Goal: Information Seeking & Learning: Learn about a topic

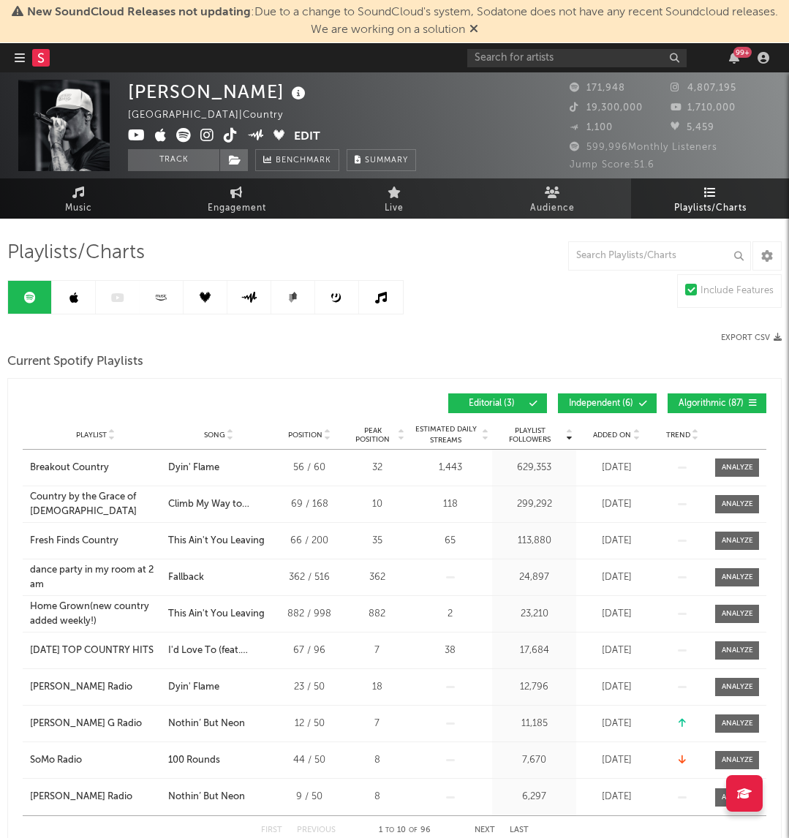
click at [603, 400] on span "Independent ( 6 )" at bounding box center [601, 403] width 67 height 9
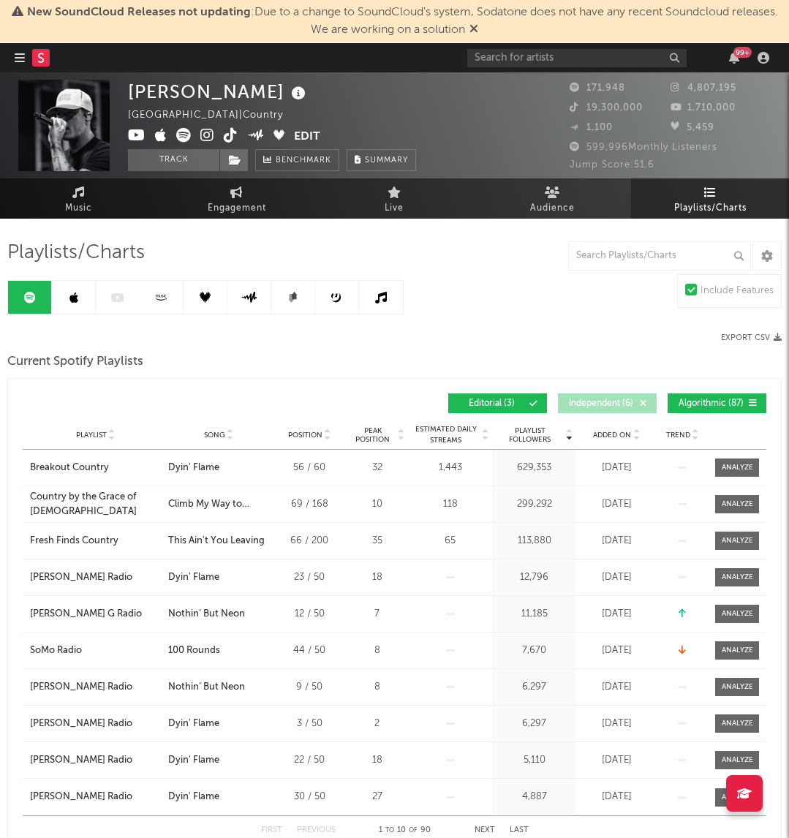
click at [695, 400] on span "Algorithmic ( 87 )" at bounding box center [710, 403] width 67 height 9
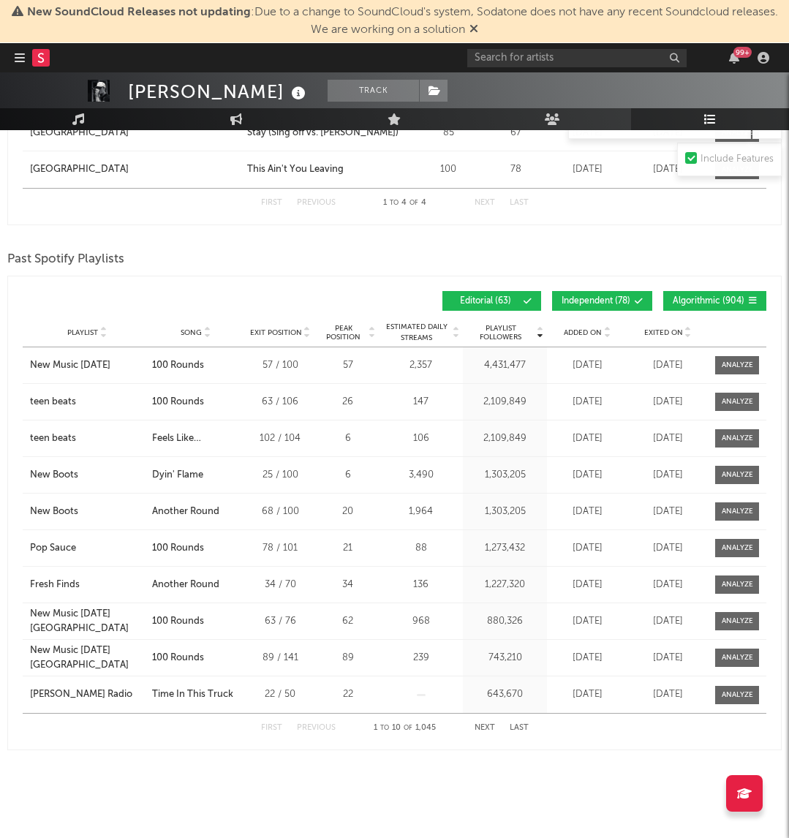
scroll to position [1439, 0]
click at [74, 111] on link "Music" at bounding box center [79, 119] width 158 height 22
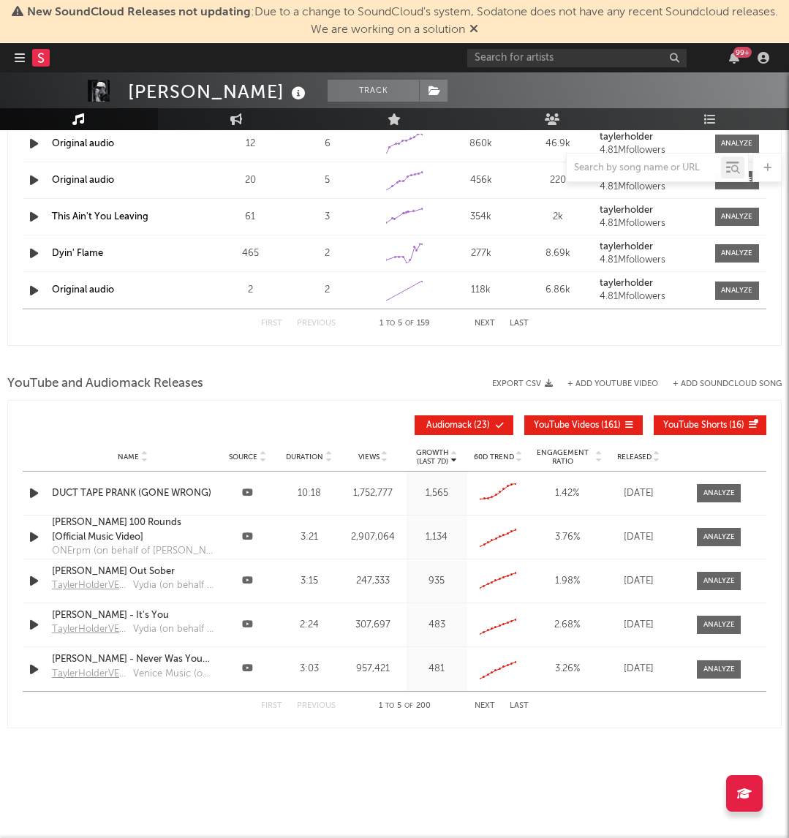
select select "6m"
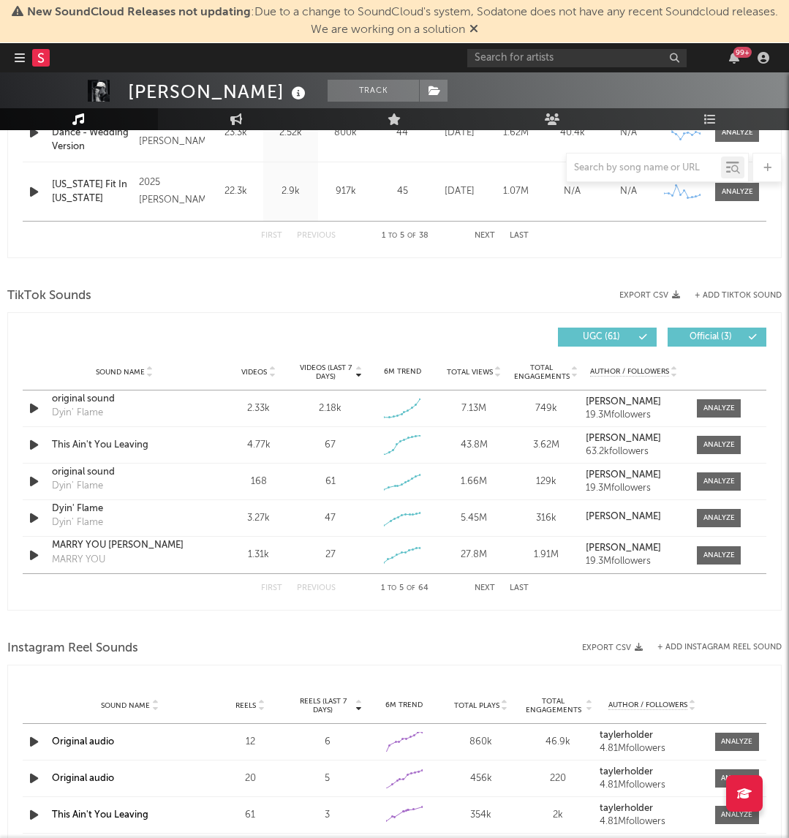
scroll to position [838, 0]
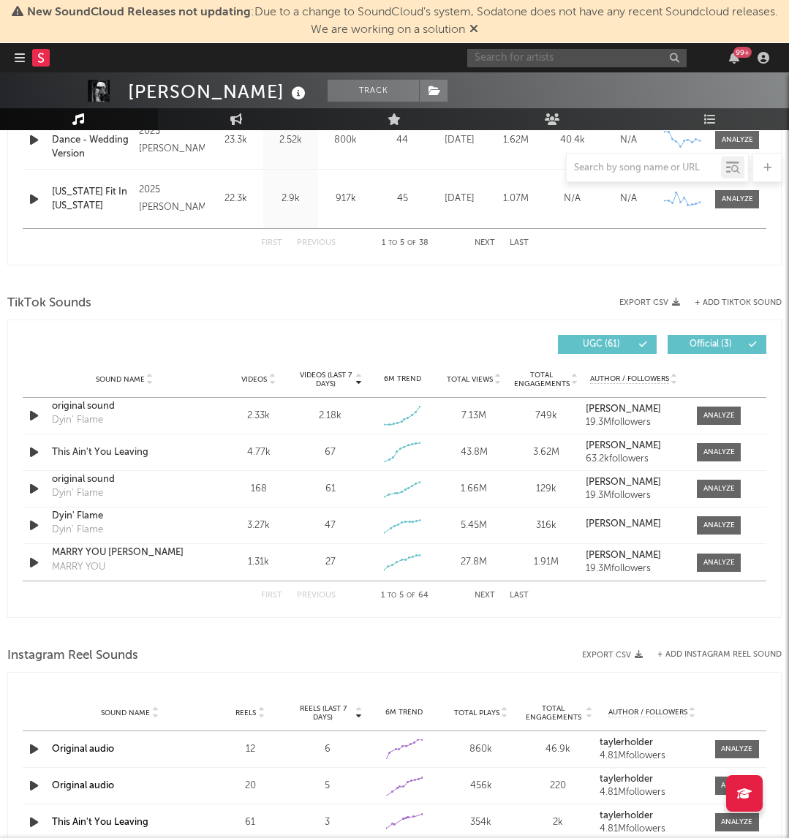
click at [584, 64] on input "text" at bounding box center [576, 58] width 219 height 18
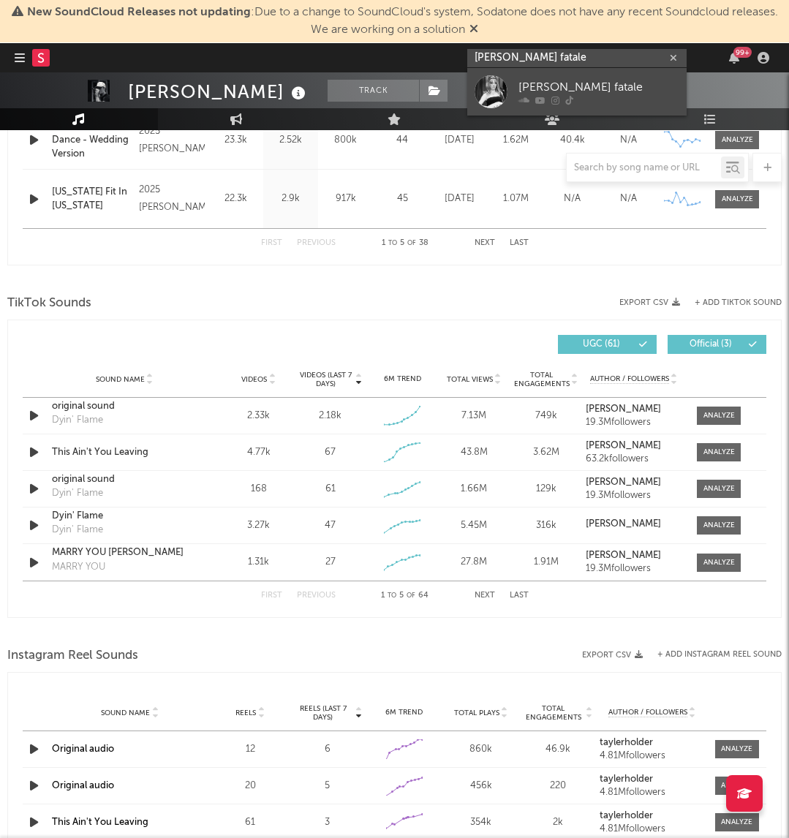
type input "[PERSON_NAME] fatale"
click at [588, 93] on div "[PERSON_NAME] fatale" at bounding box center [599, 87] width 161 height 18
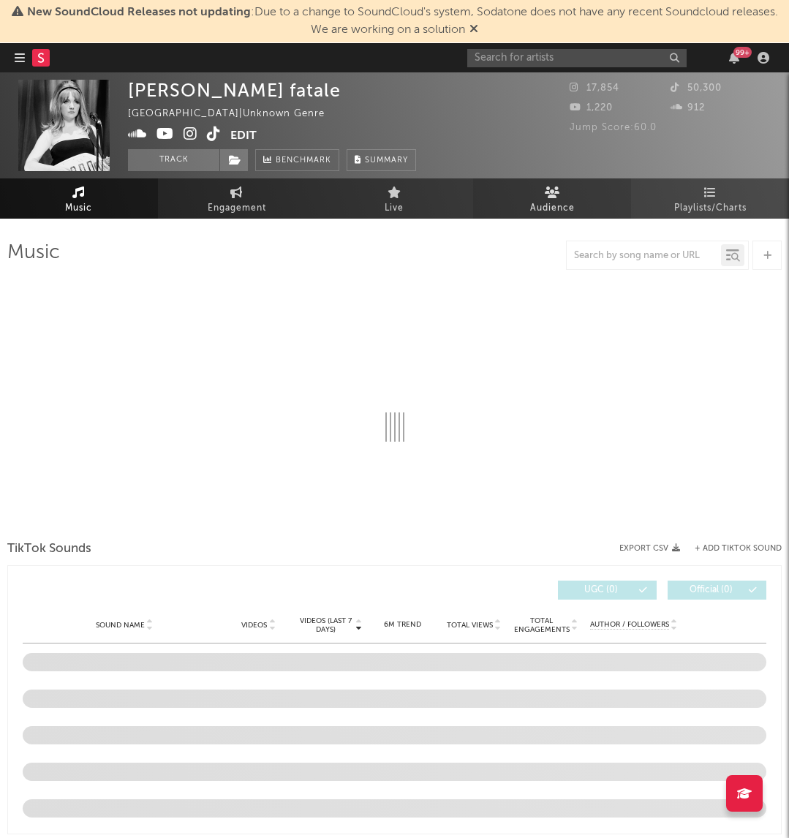
select select "1w"
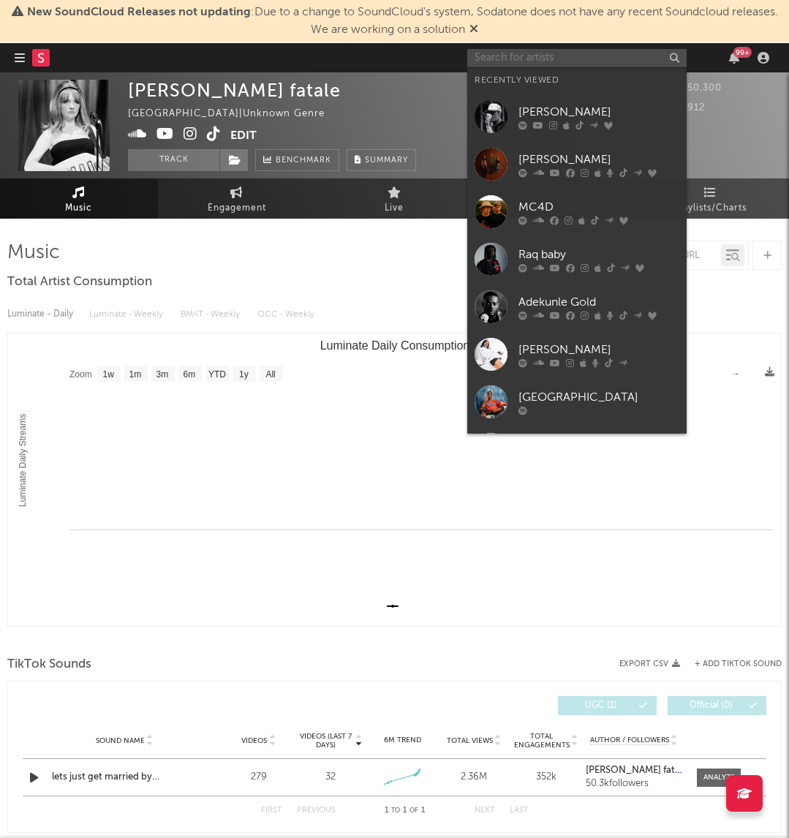
click at [573, 53] on input "text" at bounding box center [576, 58] width 219 height 18
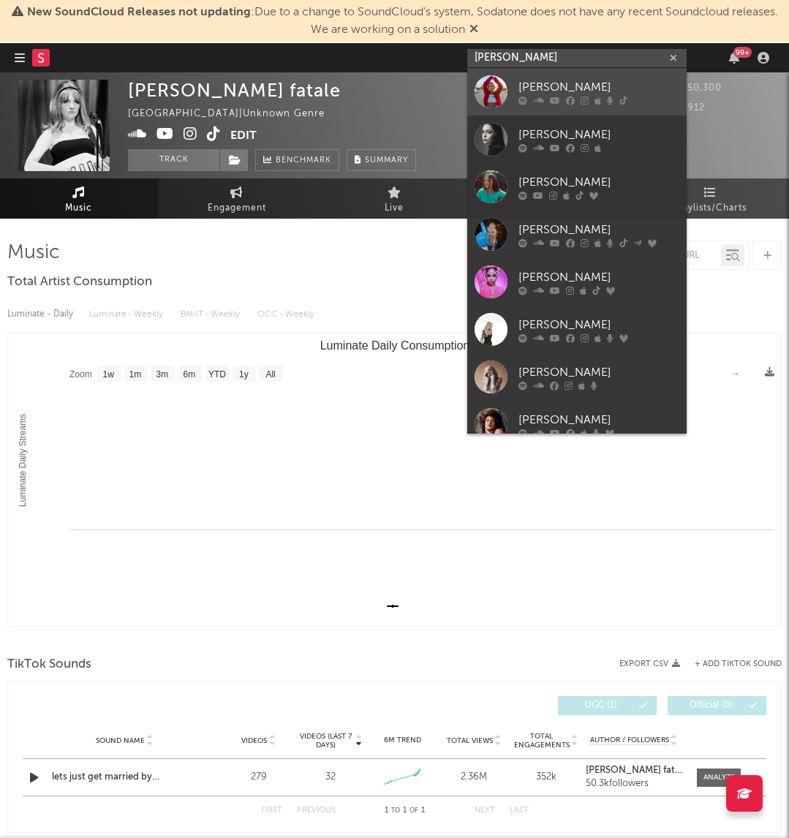
type input "[PERSON_NAME]"
click at [559, 93] on div "[PERSON_NAME]" at bounding box center [599, 87] width 161 height 18
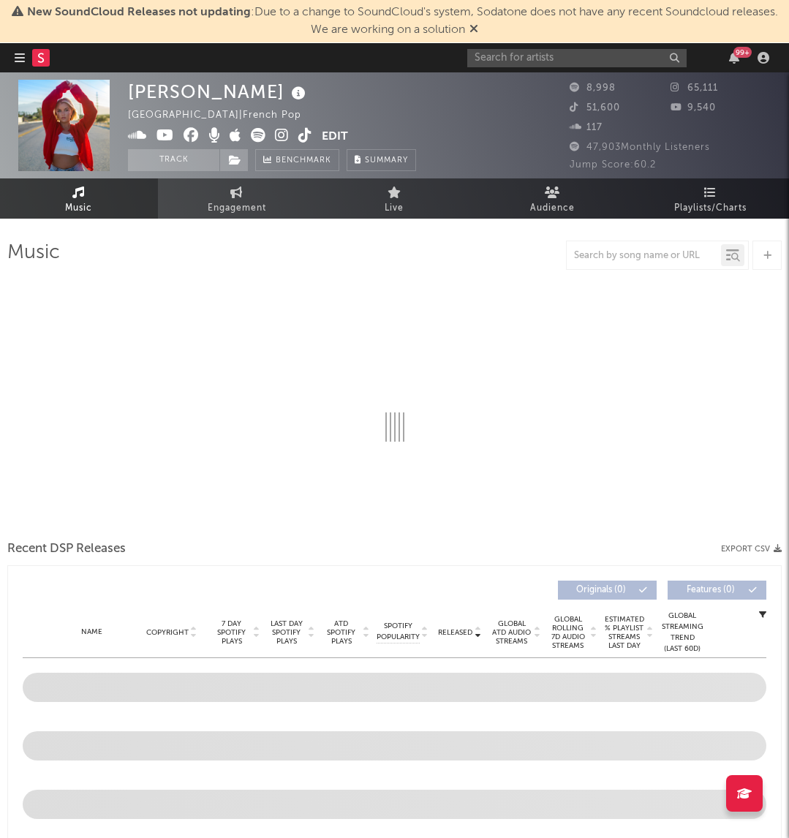
select select "6m"
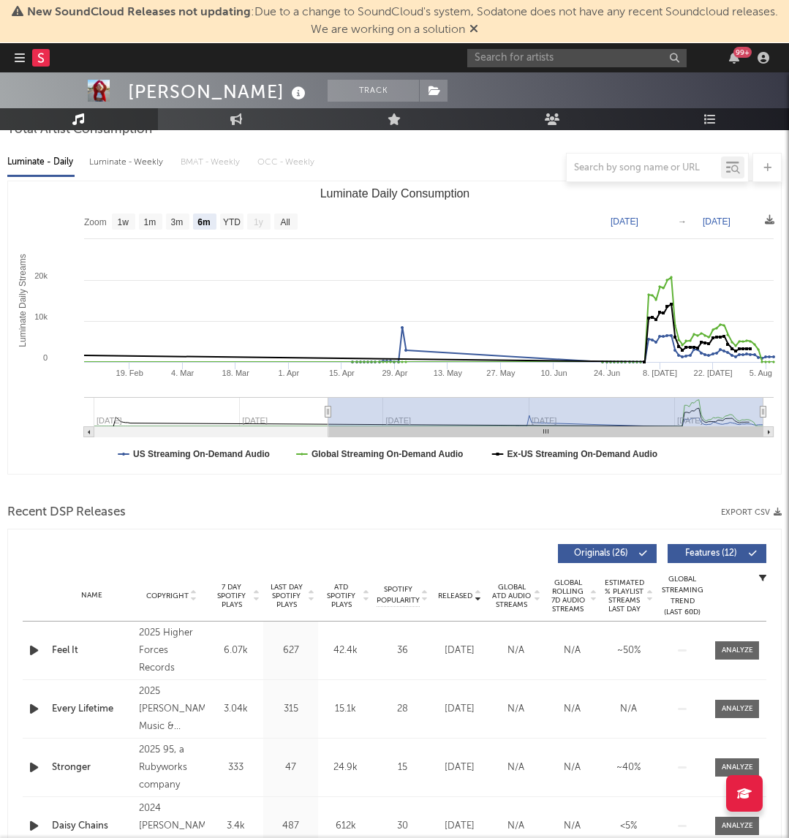
scroll to position [154, 0]
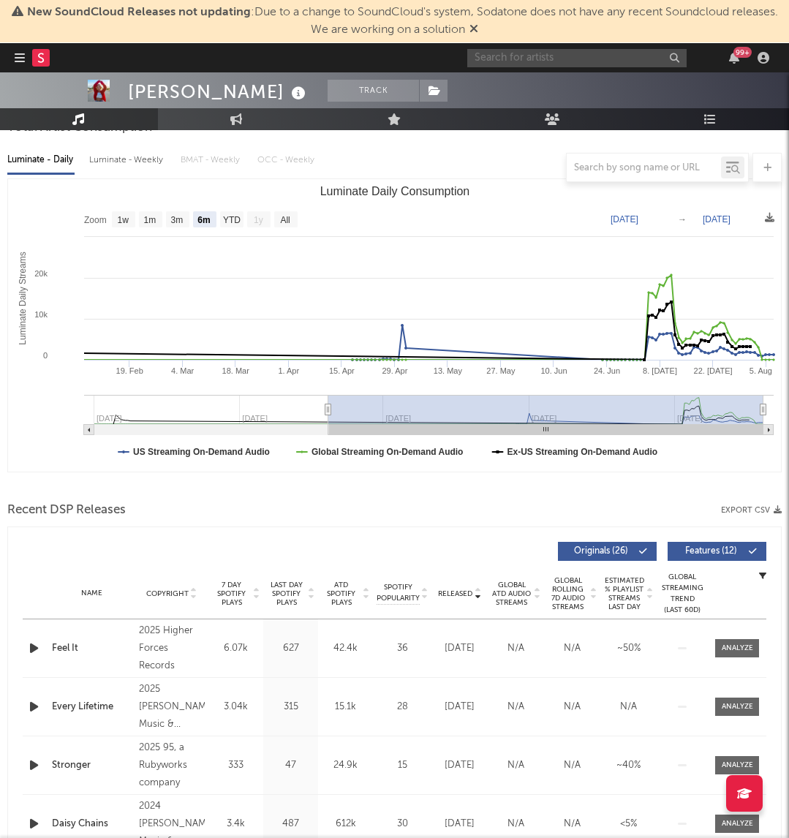
click at [609, 58] on input "text" at bounding box center [576, 58] width 219 height 18
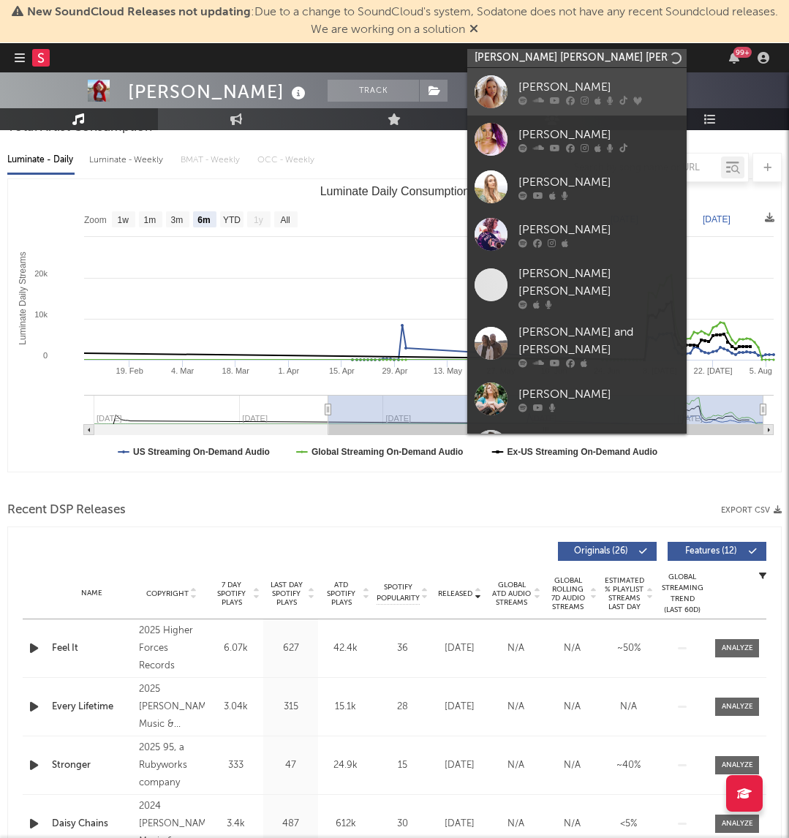
type input "[PERSON_NAME] [PERSON_NAME] [PERSON_NAME]"
click at [609, 76] on link "[PERSON_NAME]" at bounding box center [576, 92] width 219 height 48
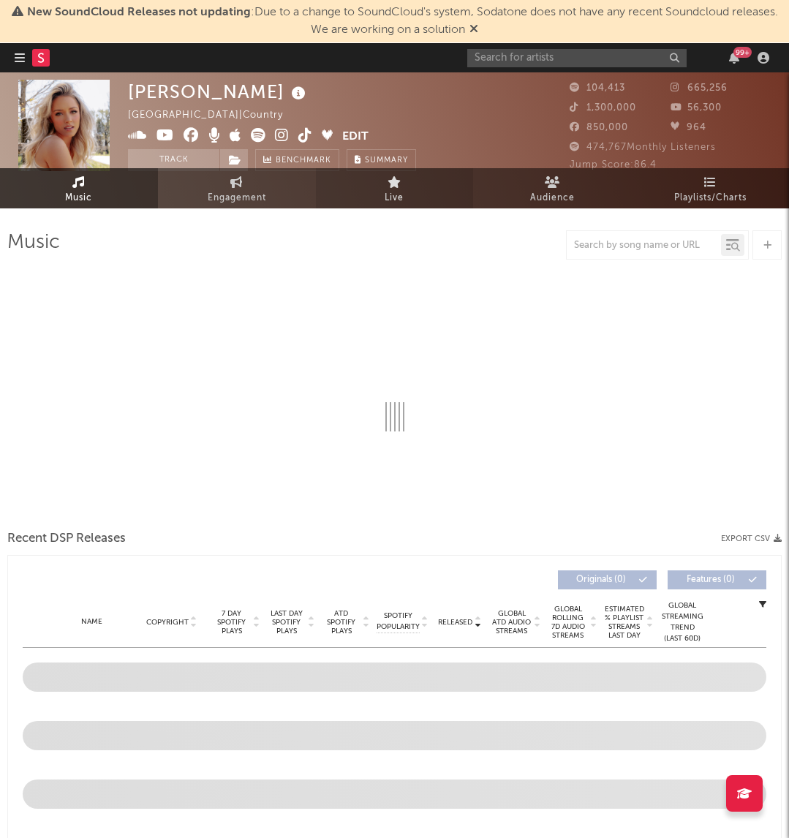
select select "6m"
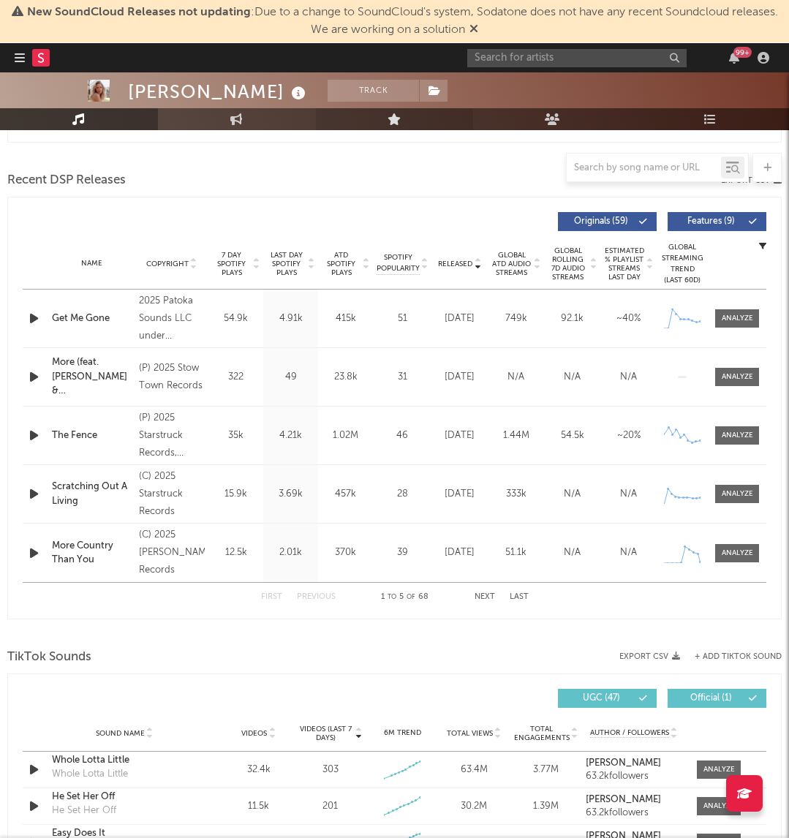
scroll to position [490, 0]
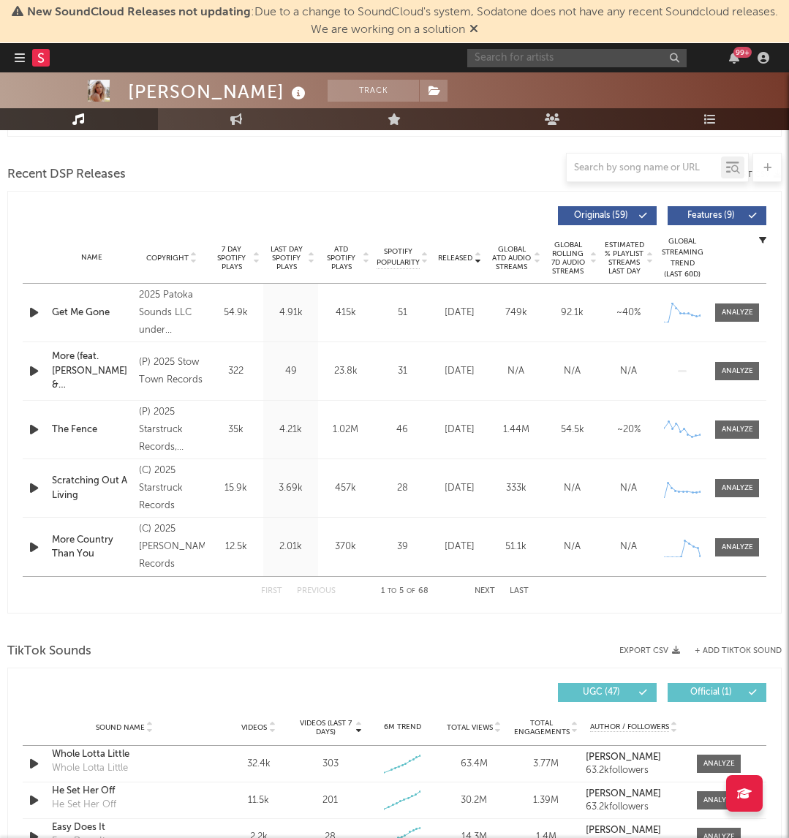
click at [627, 52] on input "text" at bounding box center [576, 58] width 219 height 18
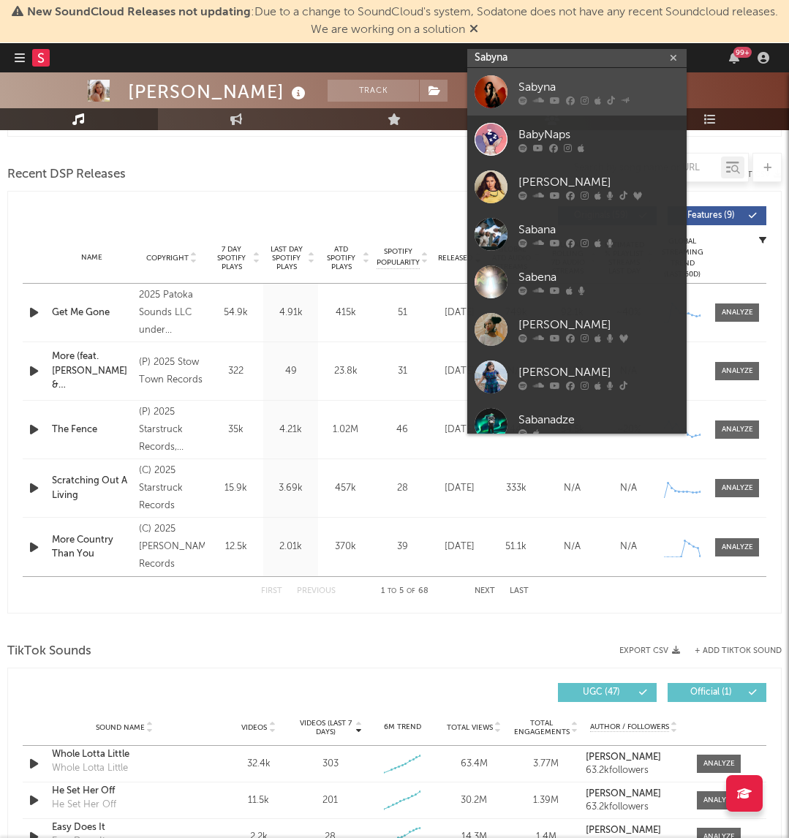
type input "Sabyna"
click at [562, 97] on div at bounding box center [599, 100] width 161 height 9
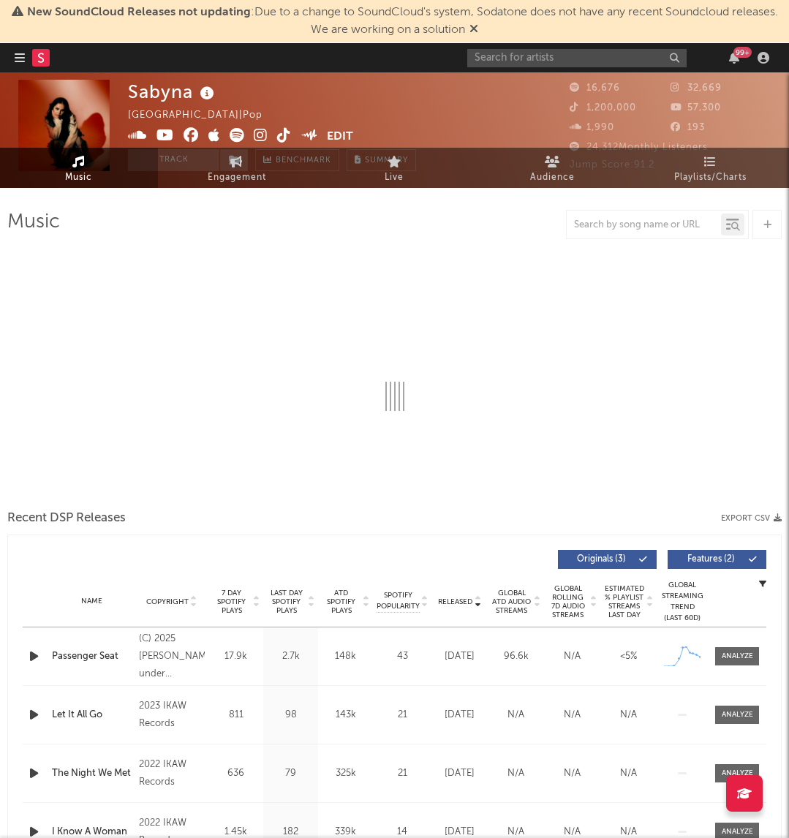
select select "6m"
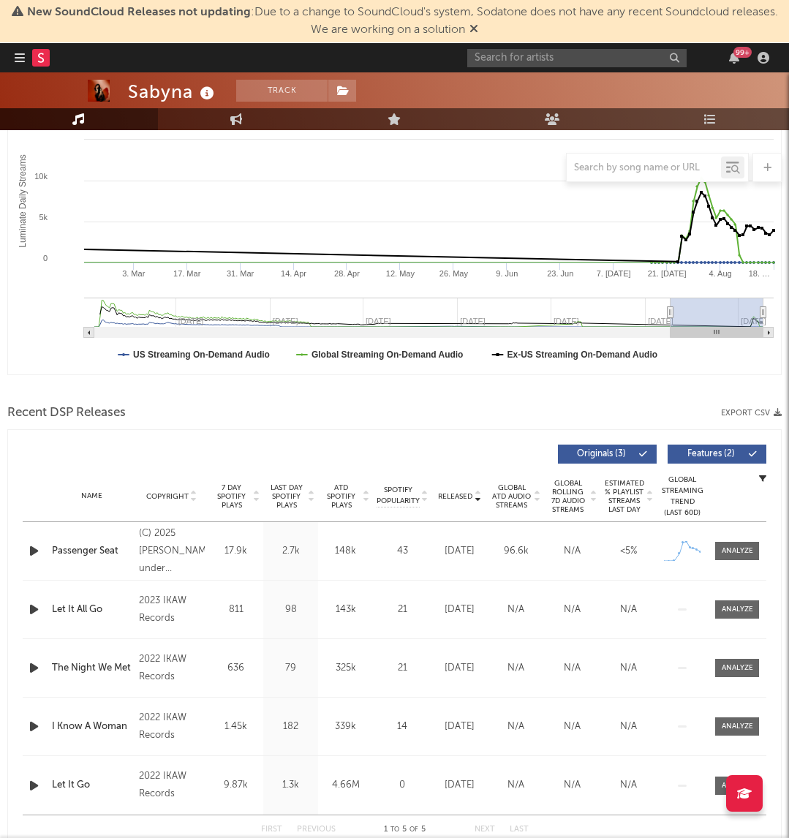
scroll to position [269, 0]
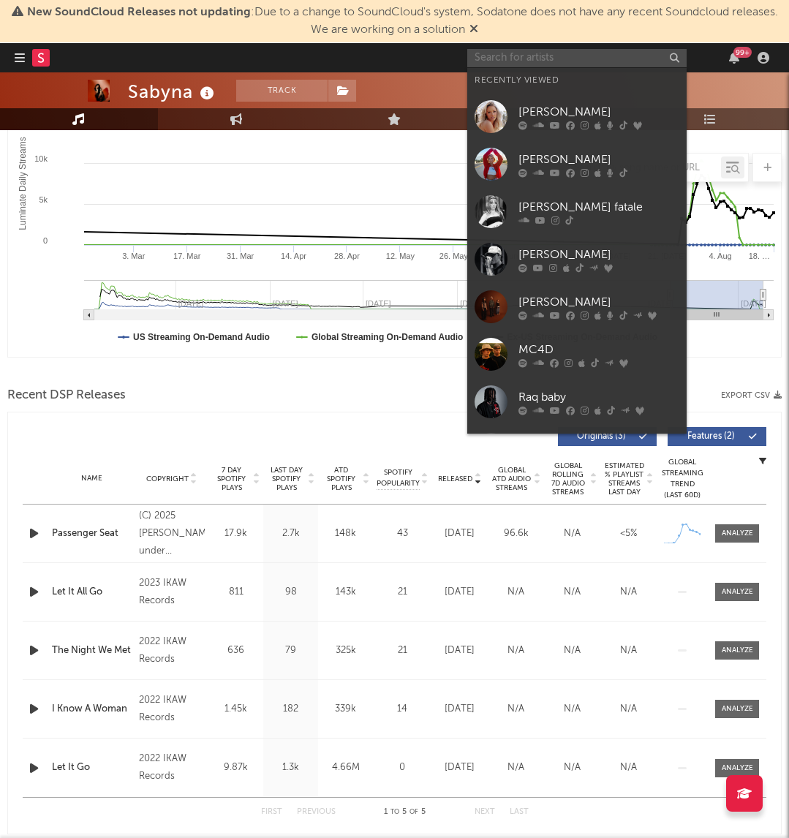
click at [553, 54] on input "text" at bounding box center [576, 58] width 219 height 18
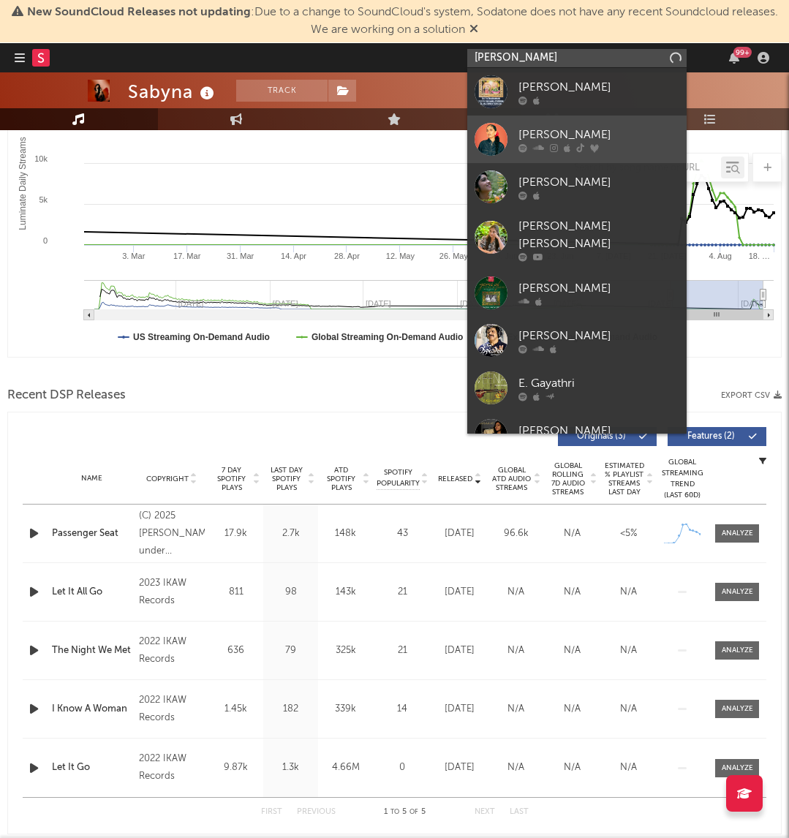
type input "[PERSON_NAME]"
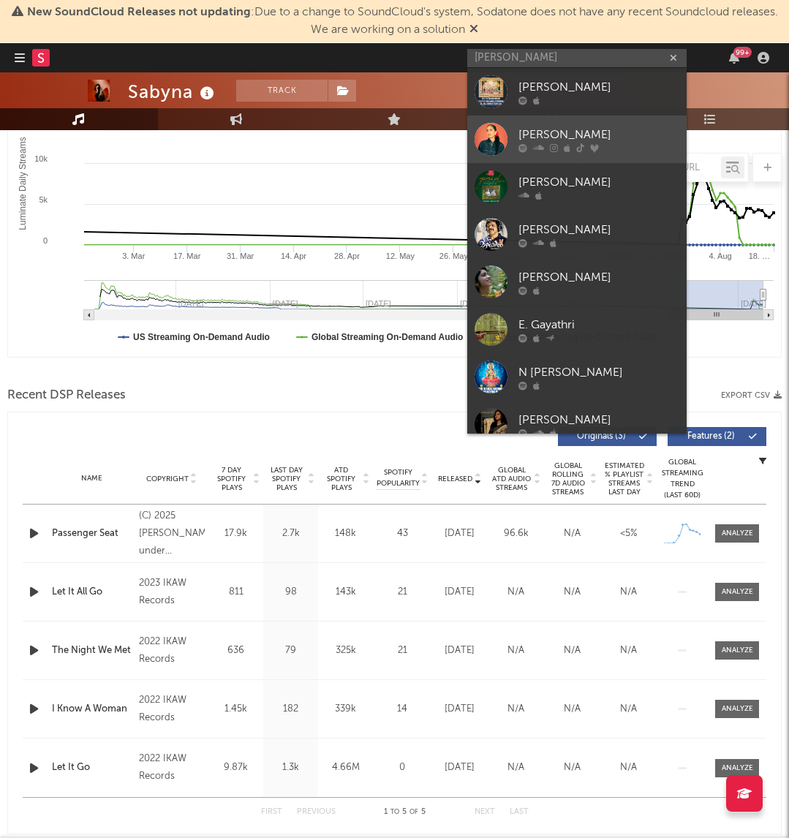
click at [546, 136] on div "[PERSON_NAME]" at bounding box center [599, 135] width 161 height 18
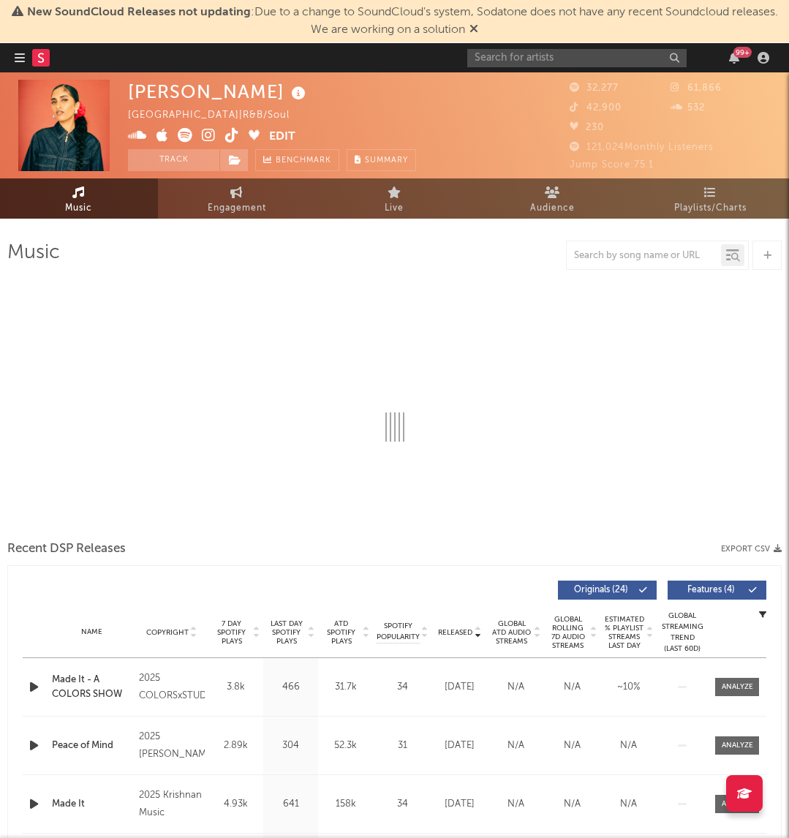
select select "6m"
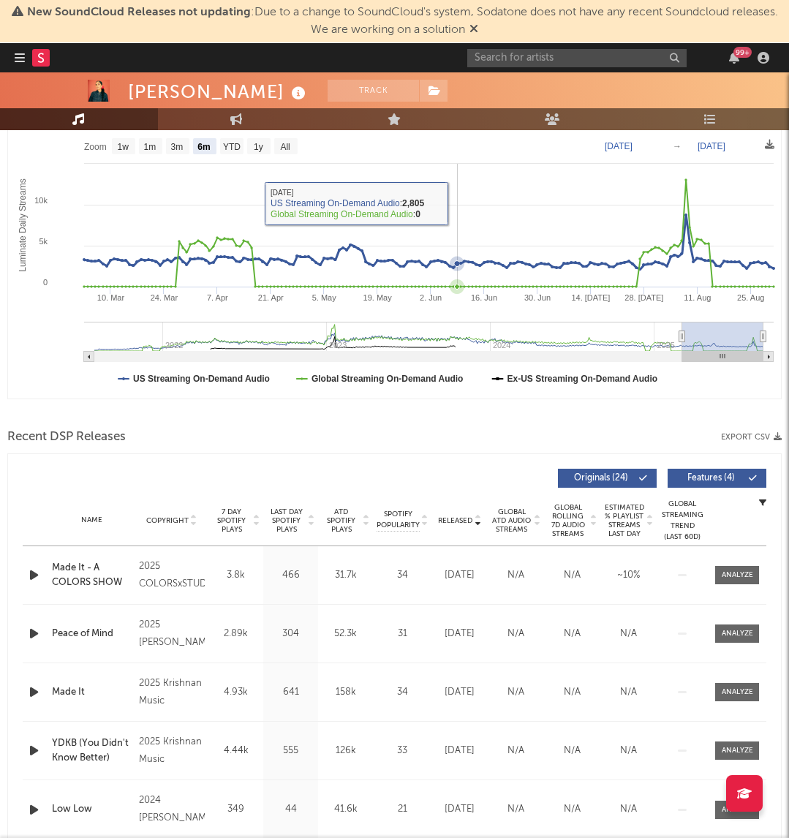
scroll to position [288, 0]
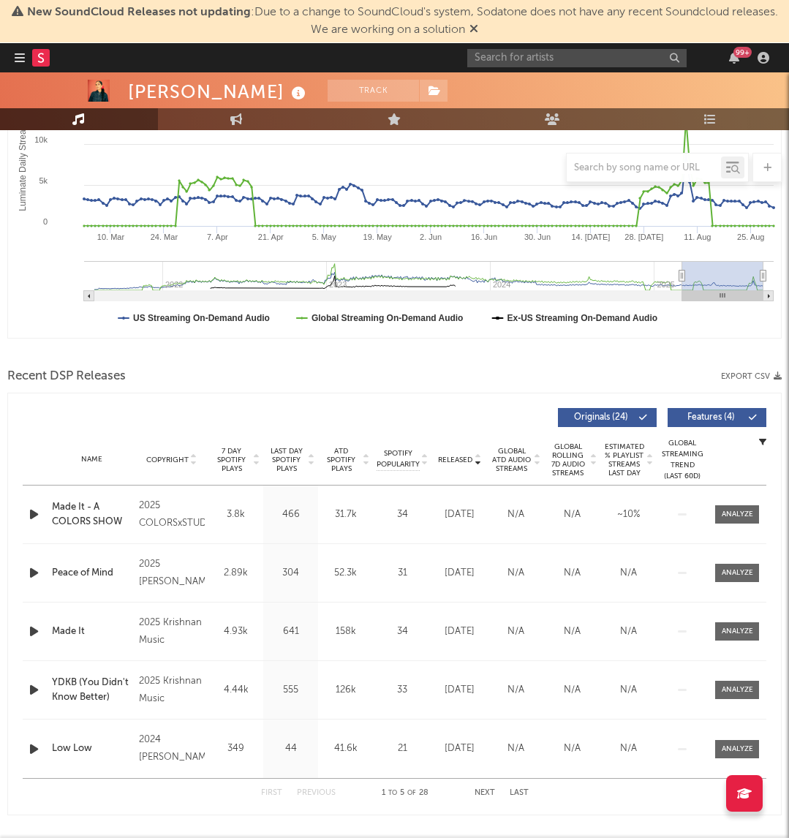
click at [461, 455] on div "Released" at bounding box center [459, 459] width 49 height 11
click at [461, 456] on span "Released" at bounding box center [455, 460] width 34 height 9
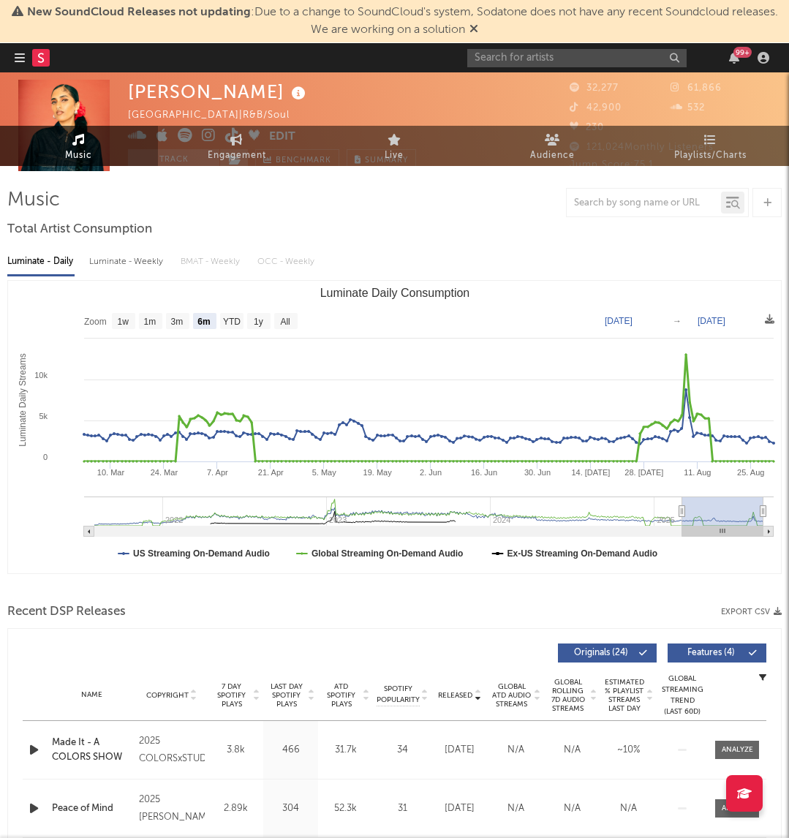
scroll to position [0, 0]
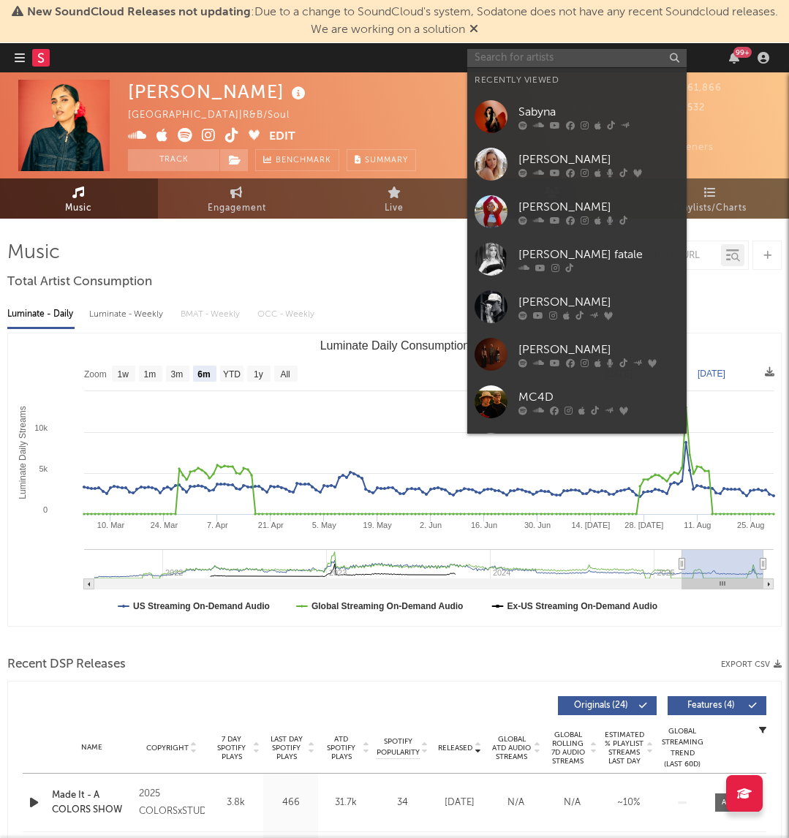
click at [568, 53] on input "text" at bounding box center [576, 58] width 219 height 18
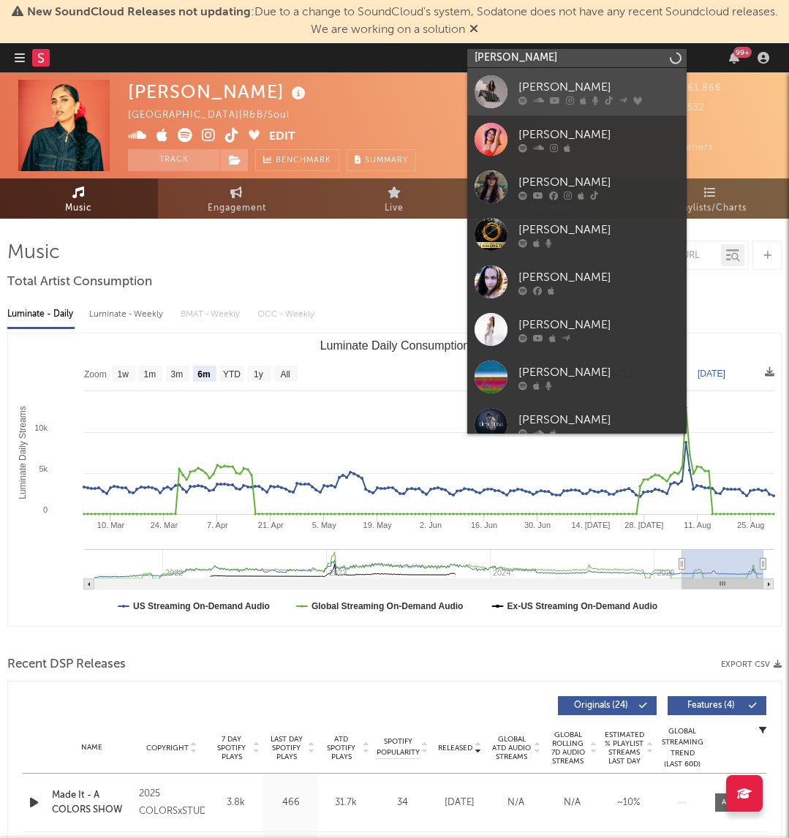
type input "[PERSON_NAME]"
click at [582, 77] on link "[PERSON_NAME]" at bounding box center [576, 92] width 219 height 48
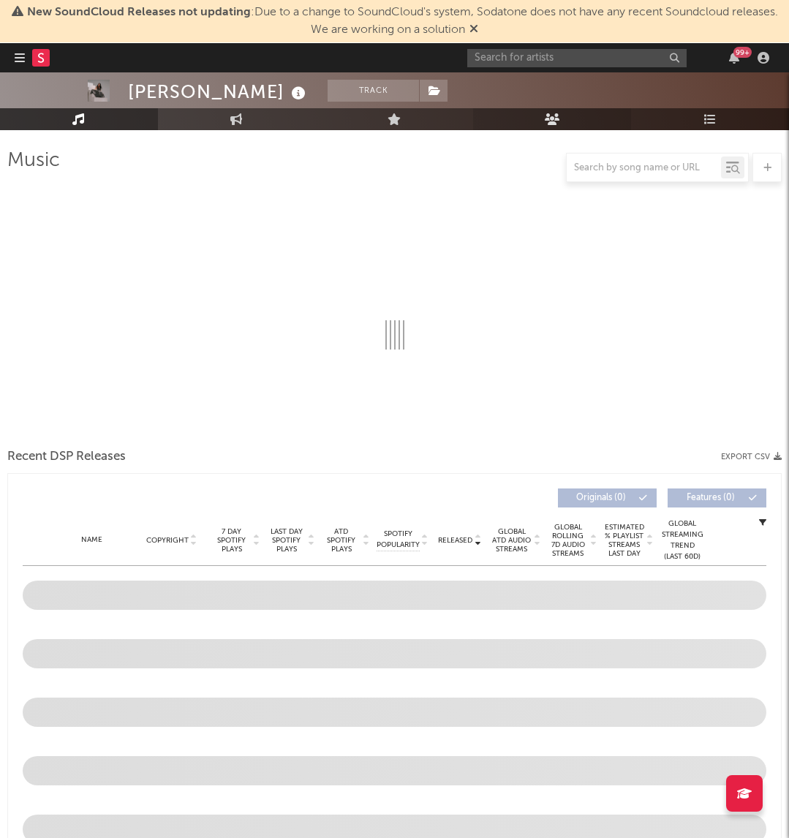
scroll to position [97, 0]
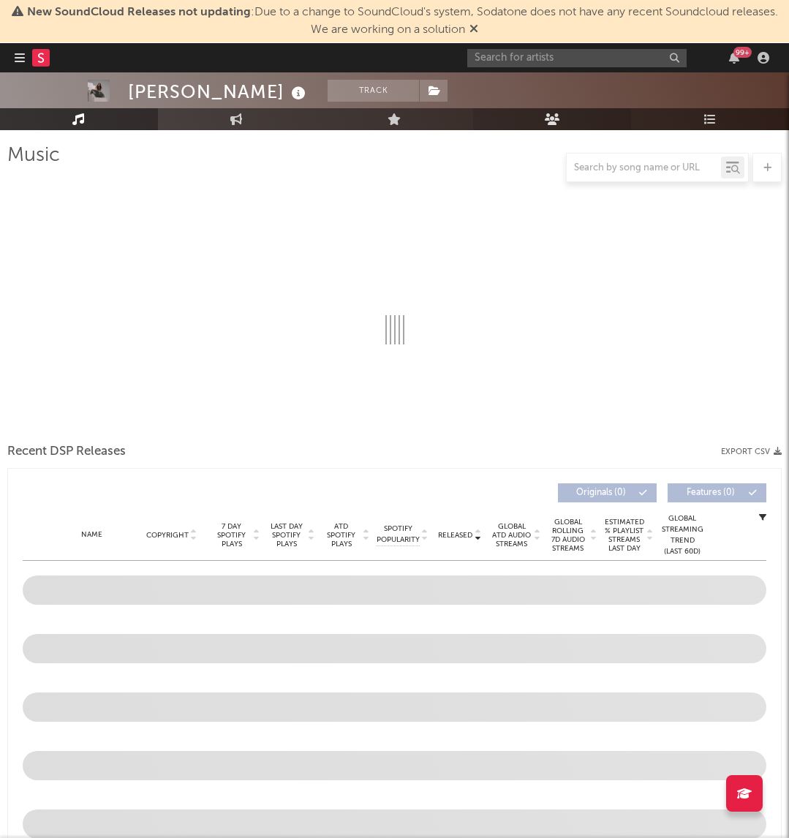
select select "6m"
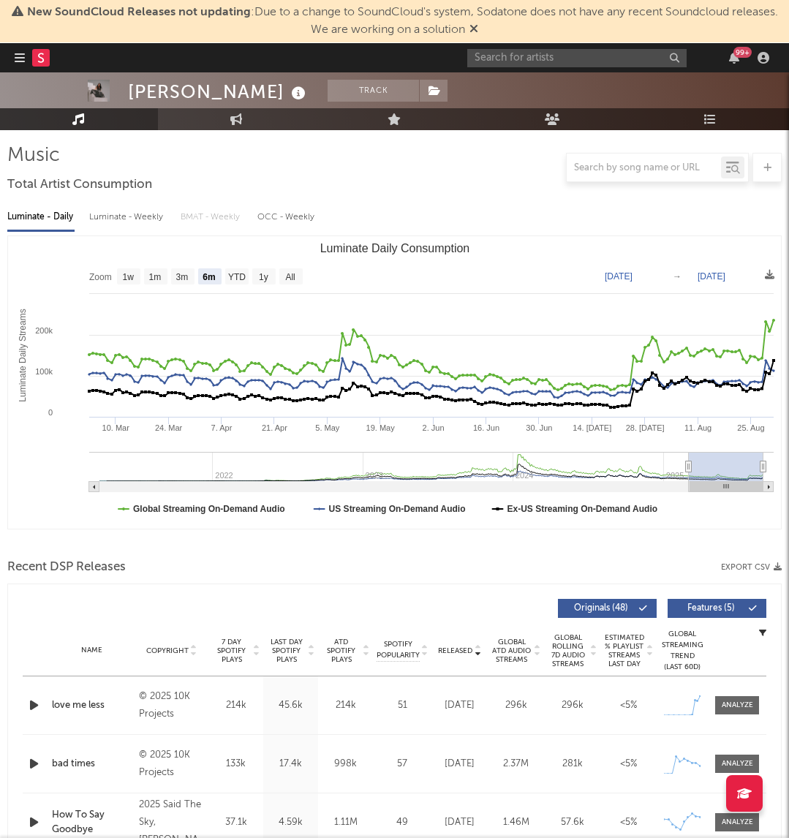
click at [454, 653] on span "Released" at bounding box center [455, 650] width 34 height 9
click at [529, 61] on input "text" at bounding box center [576, 58] width 219 height 18
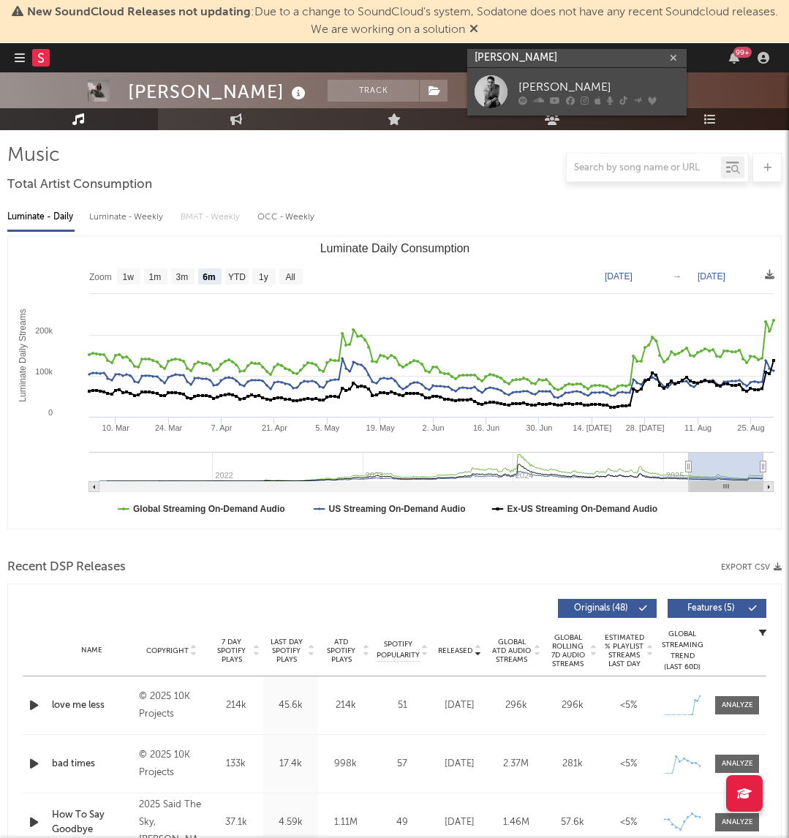
type input "[PERSON_NAME]"
click at [529, 88] on div "[PERSON_NAME]" at bounding box center [599, 87] width 161 height 18
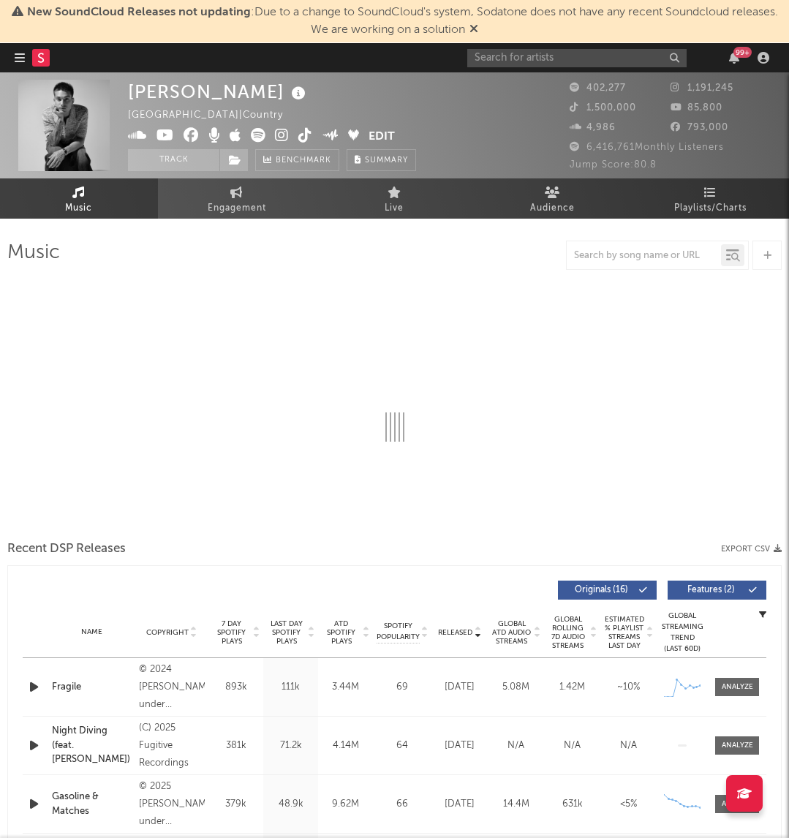
select select "6m"
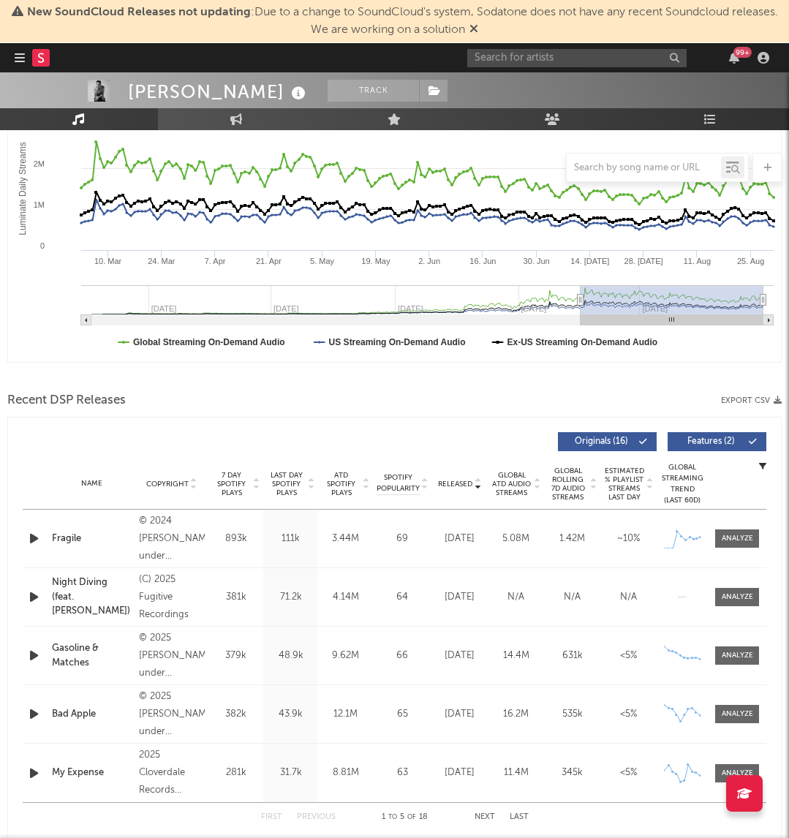
scroll to position [261, 0]
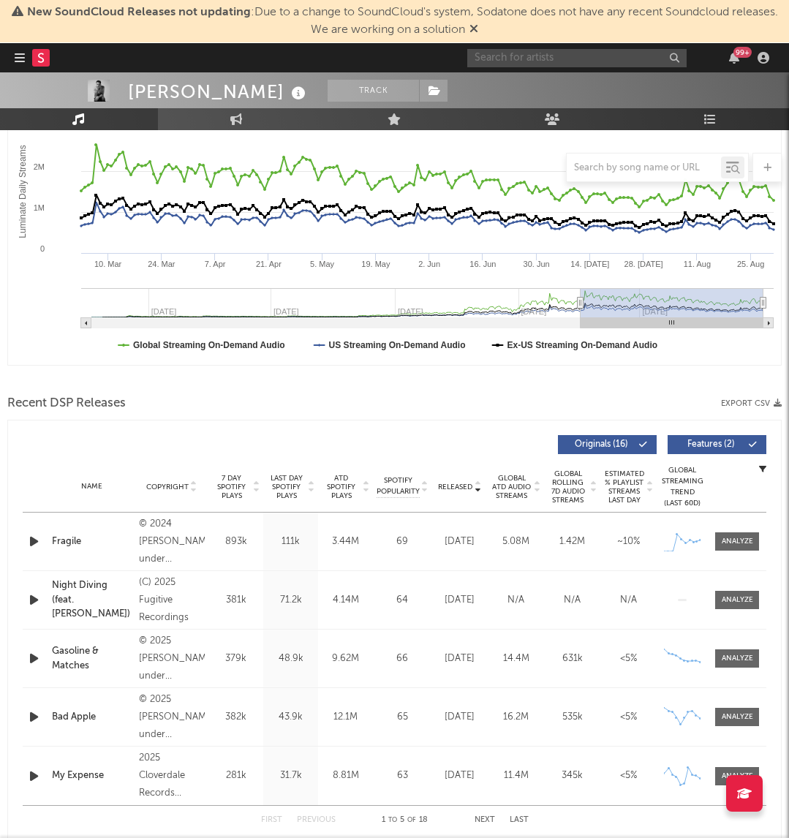
click at [592, 57] on input "text" at bounding box center [576, 58] width 219 height 18
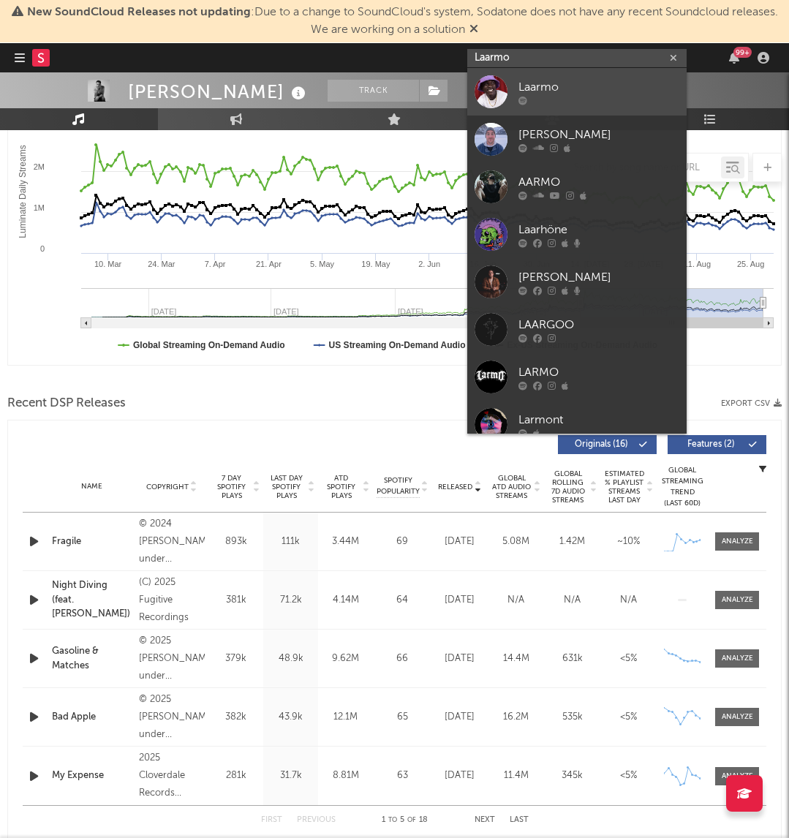
type input "Laarmo"
click at [589, 96] on div at bounding box center [599, 100] width 161 height 9
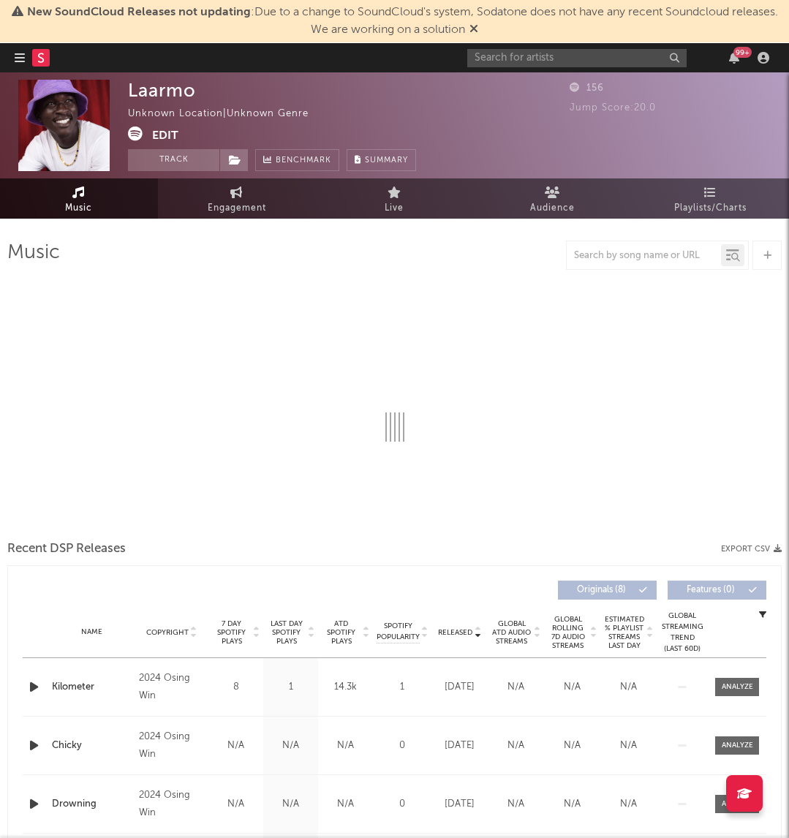
select select "1w"
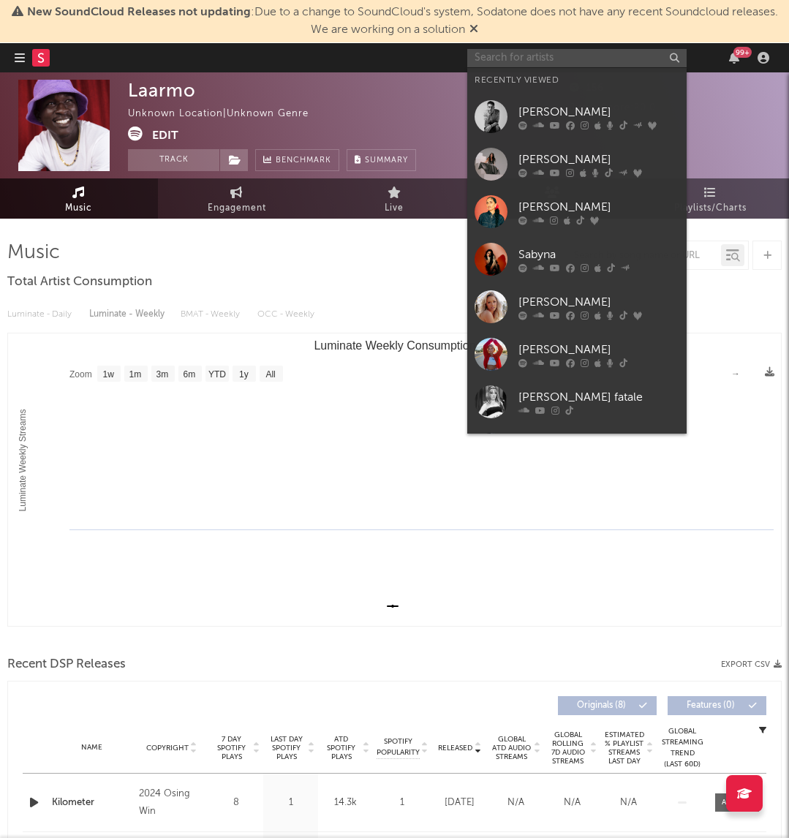
click at [551, 52] on input "text" at bounding box center [576, 58] width 219 height 18
click at [570, 55] on input "text" at bounding box center [576, 58] width 219 height 18
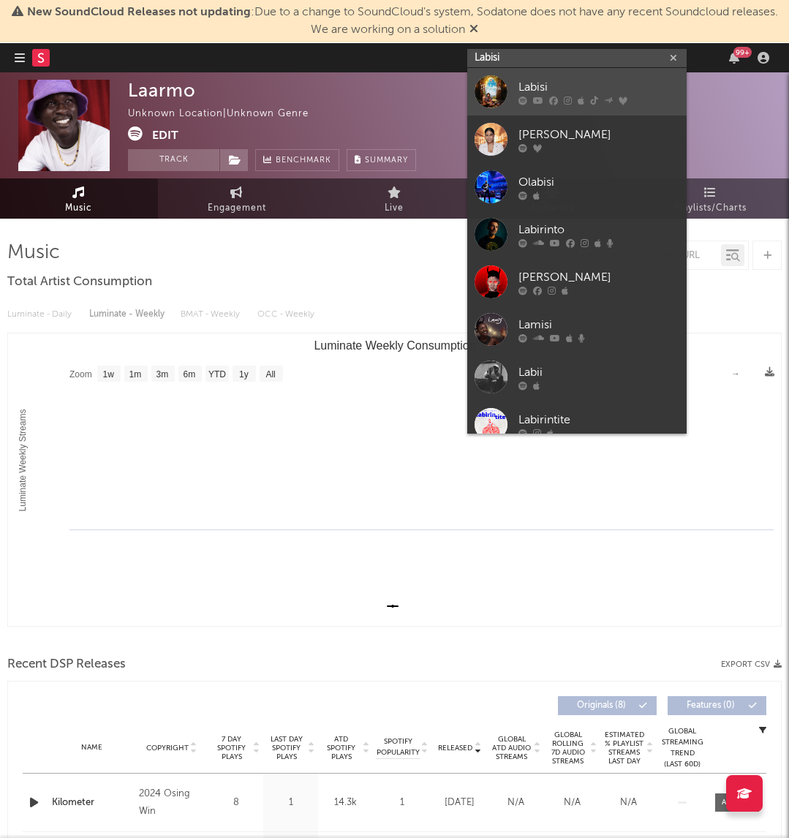
type input "Labisi"
click at [562, 89] on div "Labisi" at bounding box center [599, 87] width 161 height 18
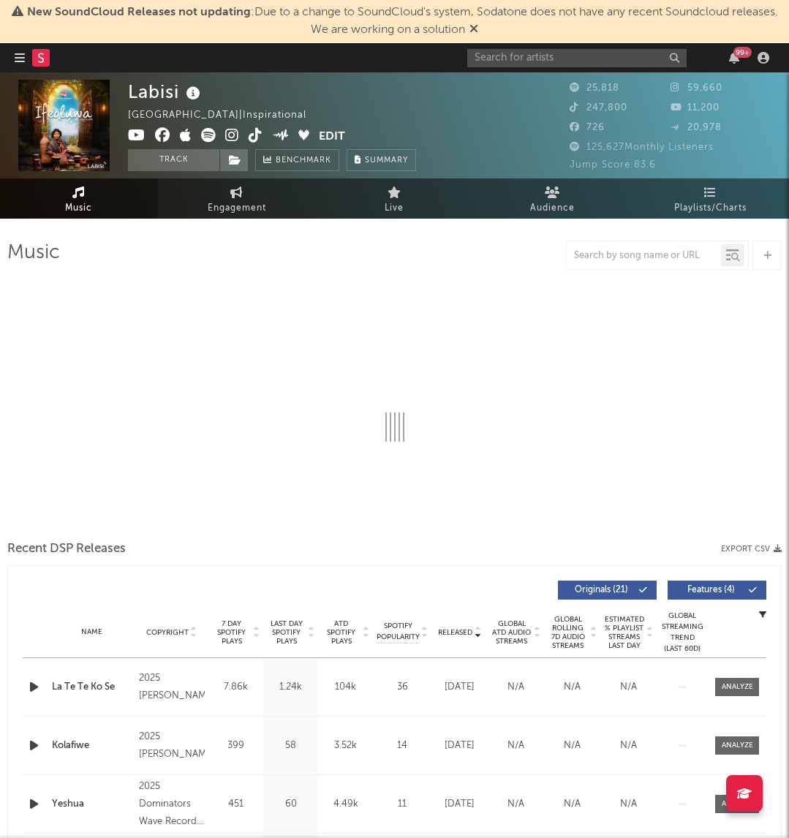
select select "6m"
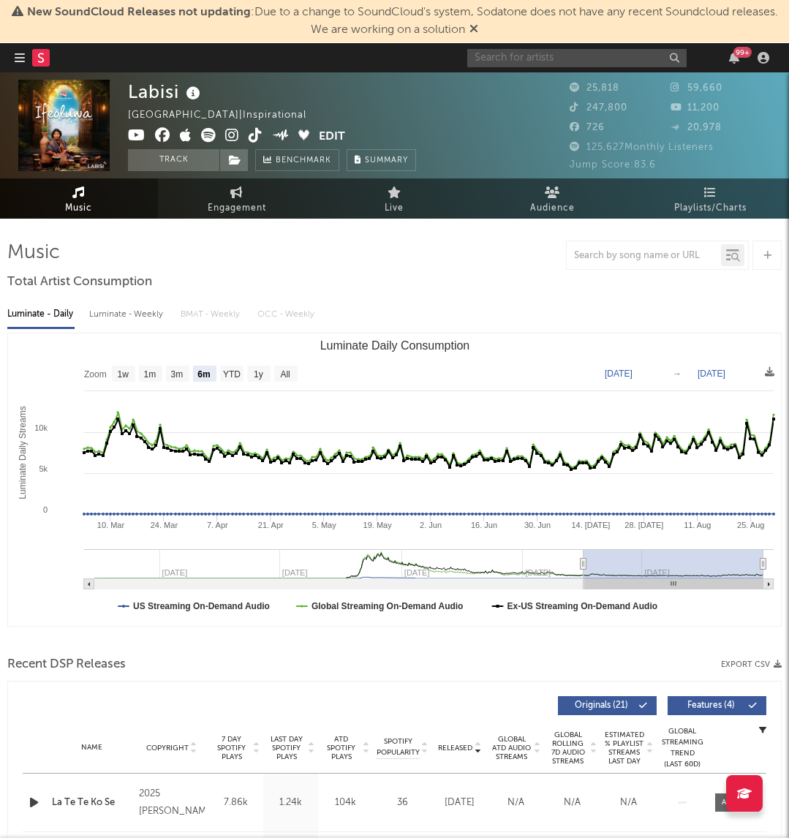
click at [522, 51] on input "text" at bounding box center [576, 58] width 219 height 18
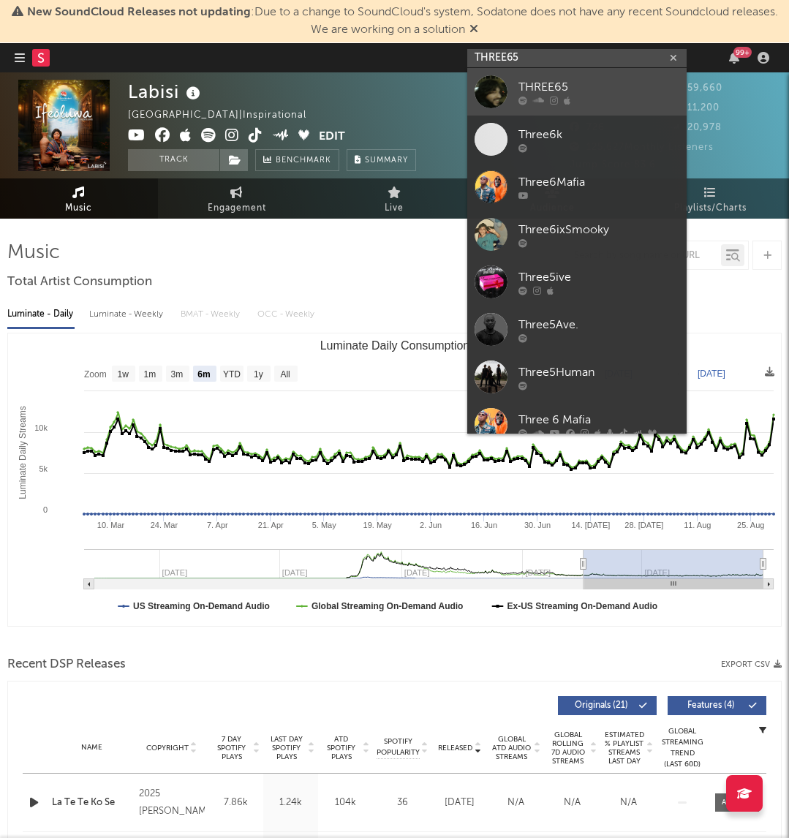
type input "THREE65"
click at [556, 85] on div "THREE65" at bounding box center [599, 87] width 161 height 18
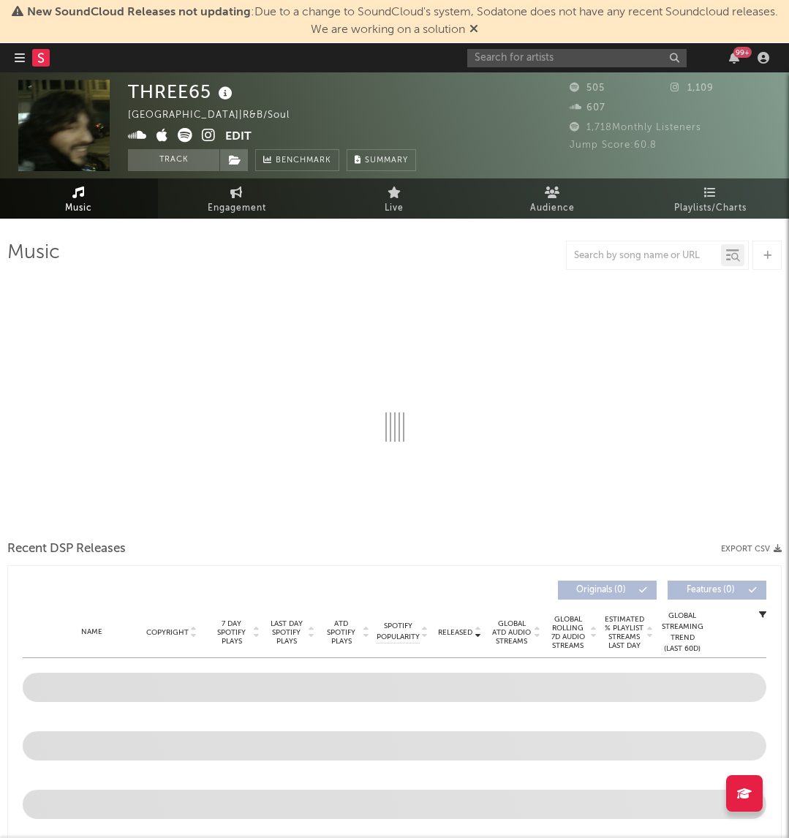
select select "1w"
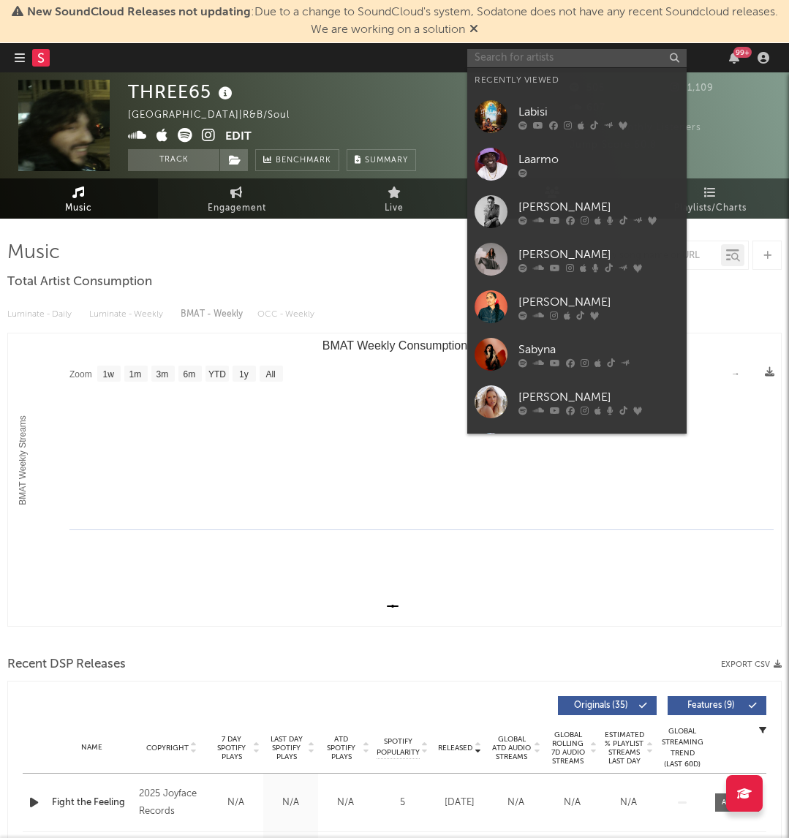
click at [559, 55] on input "text" at bounding box center [576, 58] width 219 height 18
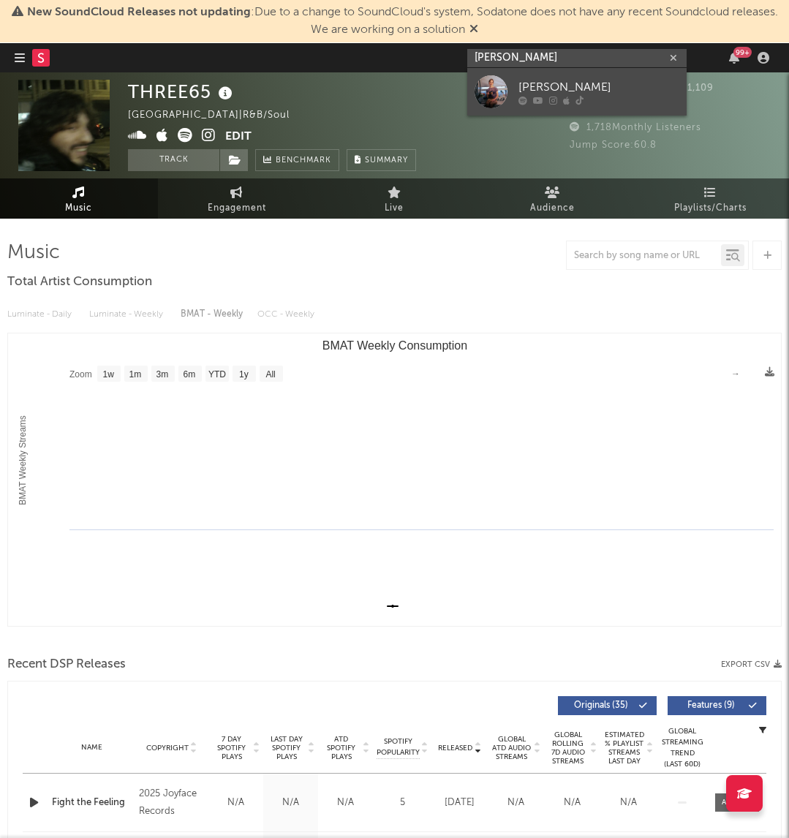
type input "[PERSON_NAME]"
click at [572, 86] on div "[PERSON_NAME]" at bounding box center [599, 87] width 161 height 18
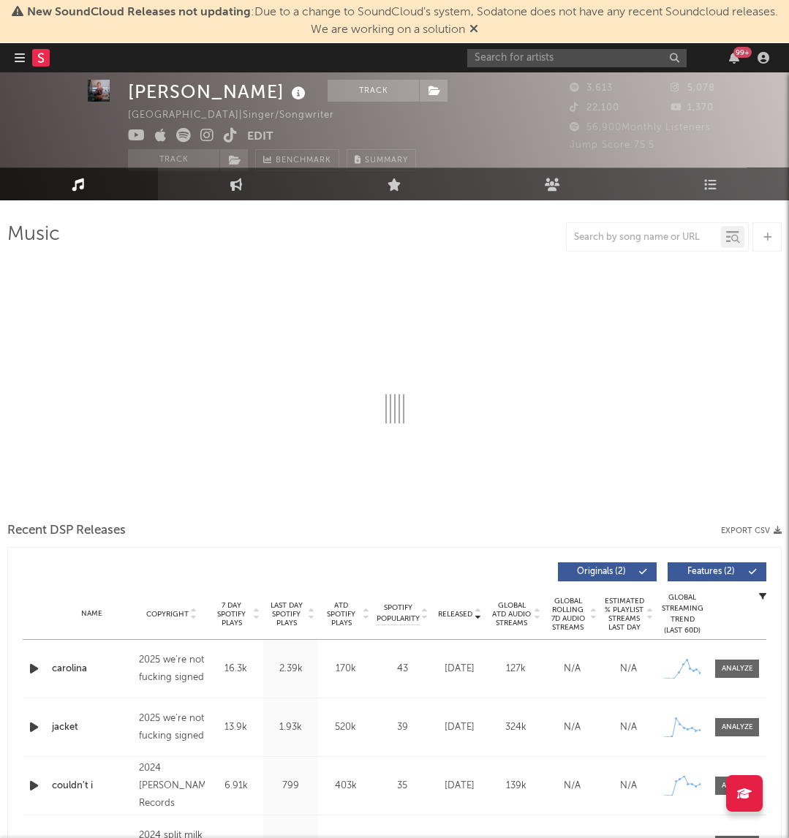
select select "1w"
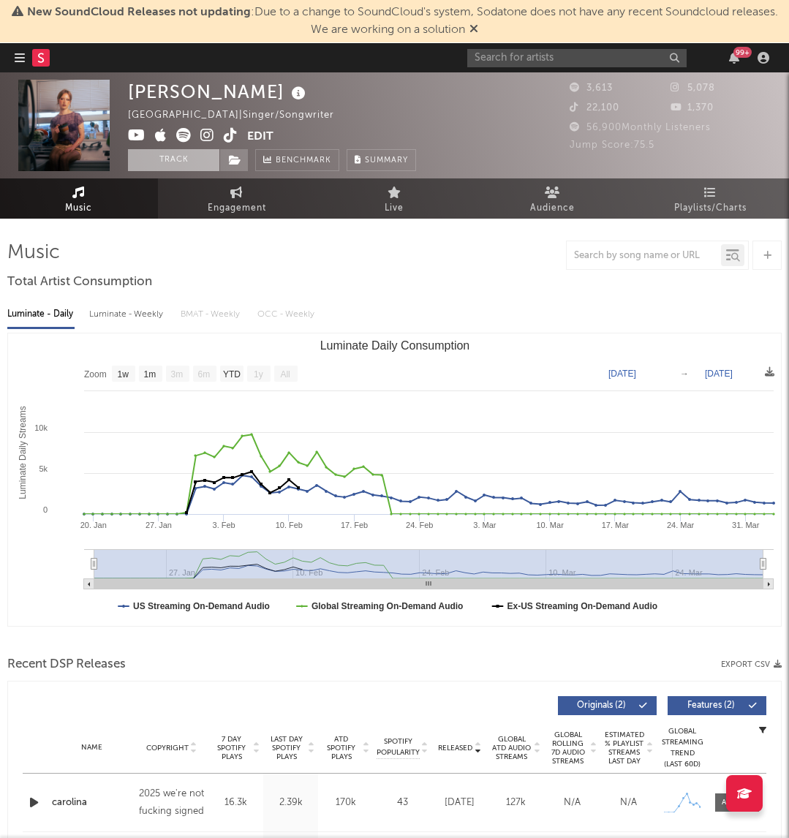
click at [162, 158] on button "Track" at bounding box center [173, 160] width 91 height 22
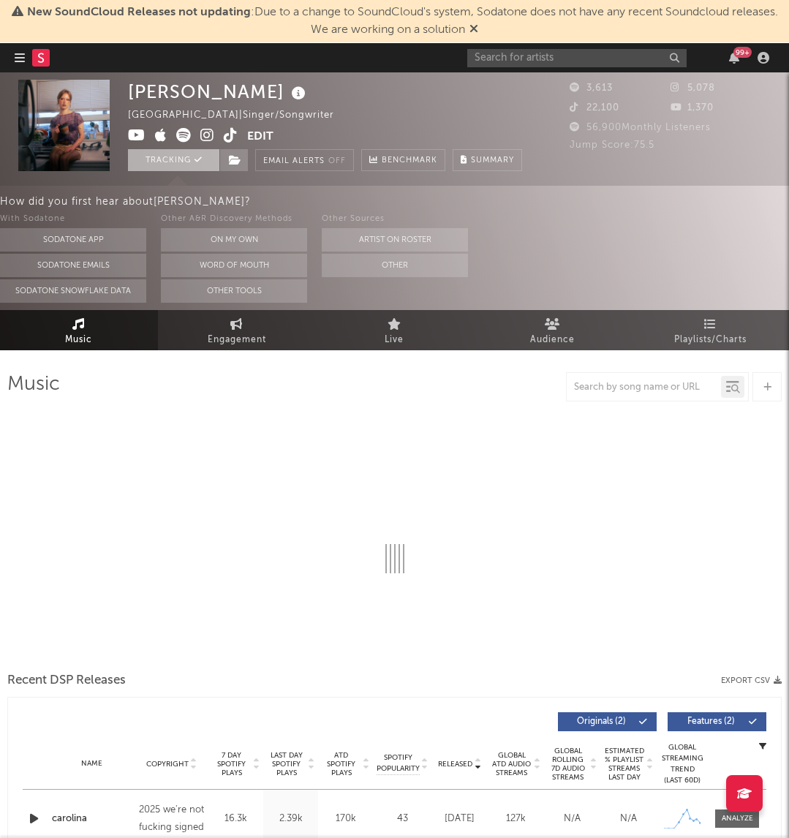
select select "1w"
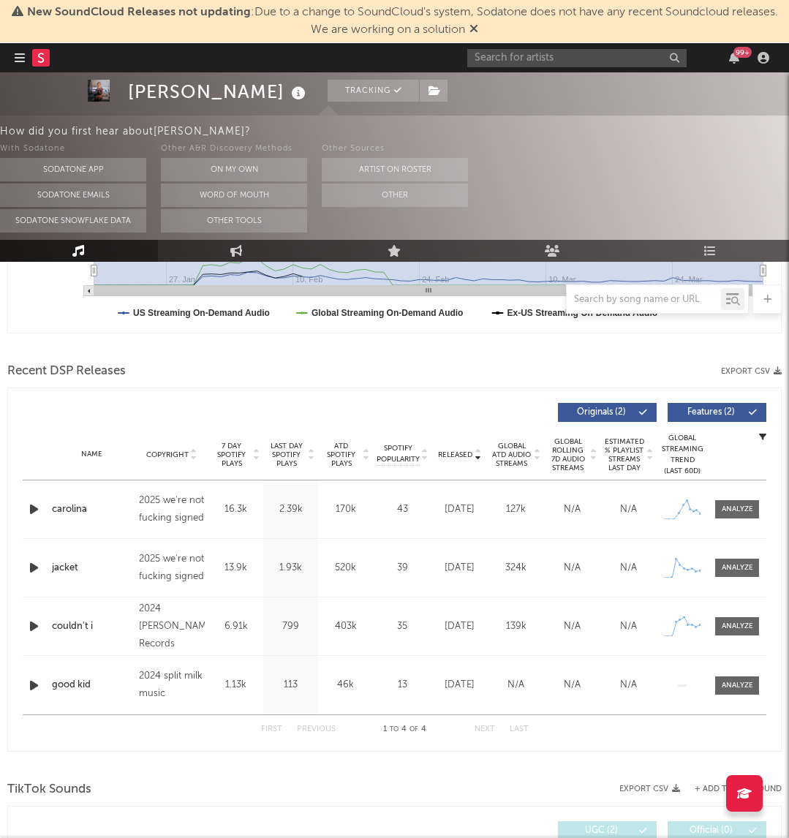
scroll to position [495, 0]
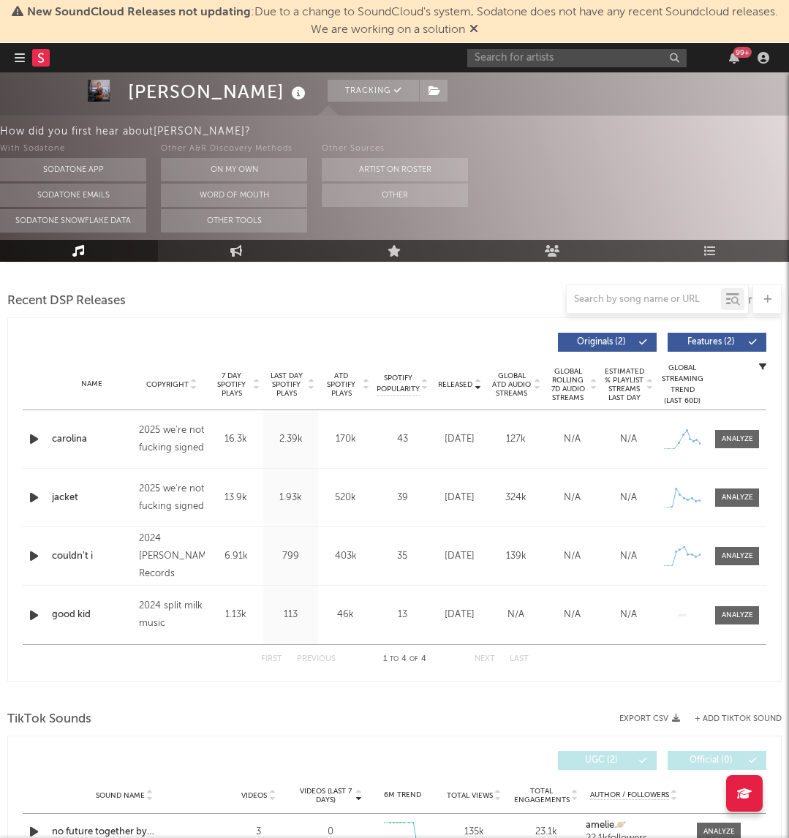
click at [26, 442] on div at bounding box center [36, 439] width 26 height 18
click at [32, 440] on icon "button" at bounding box center [33, 439] width 15 height 18
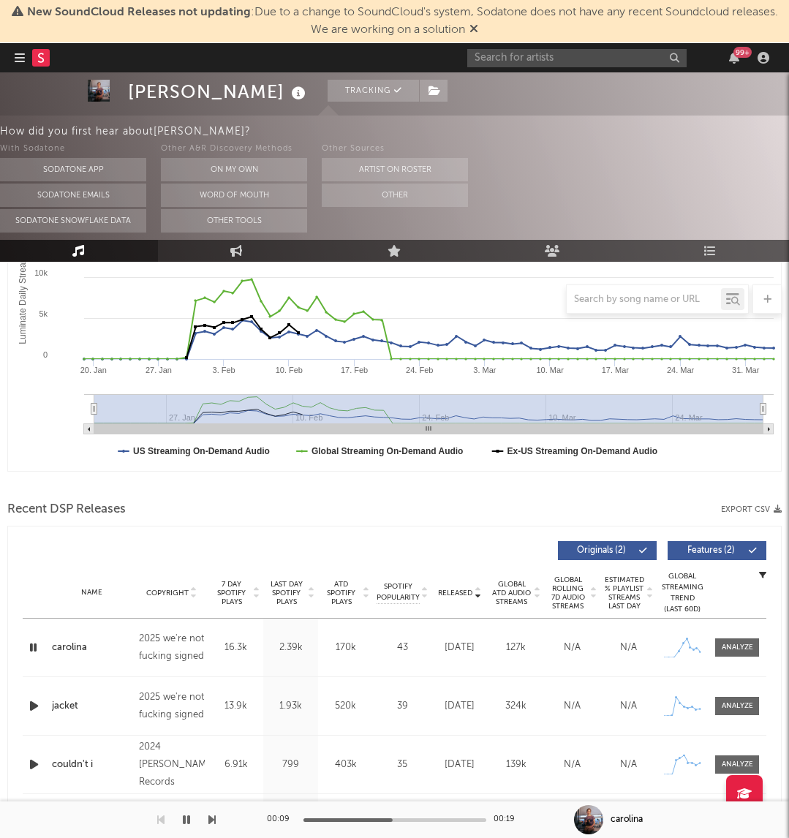
scroll to position [293, 0]
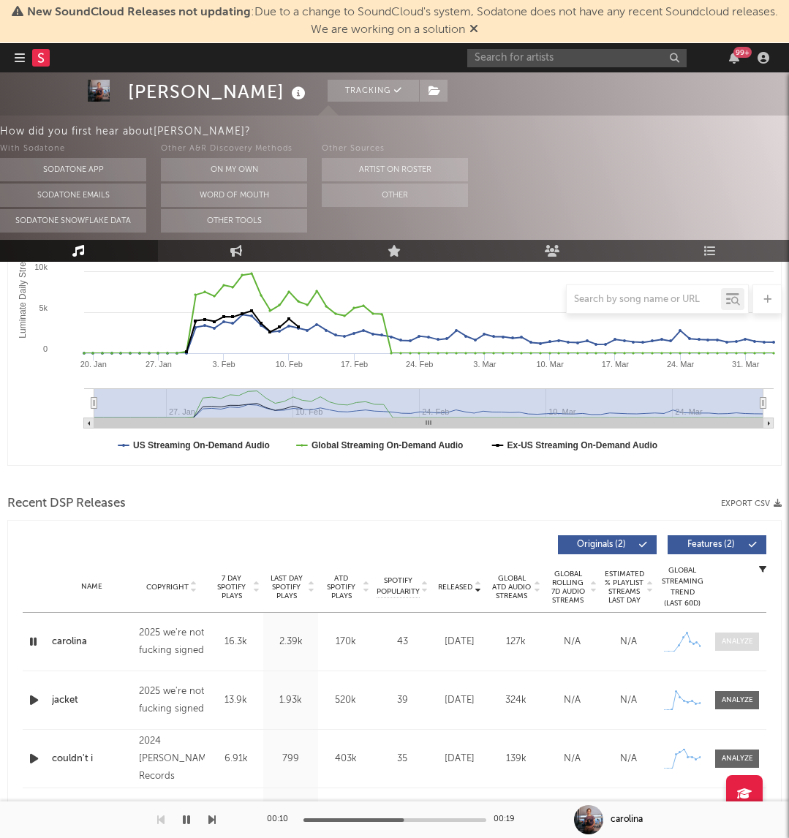
click at [725, 635] on span at bounding box center [737, 642] width 44 height 18
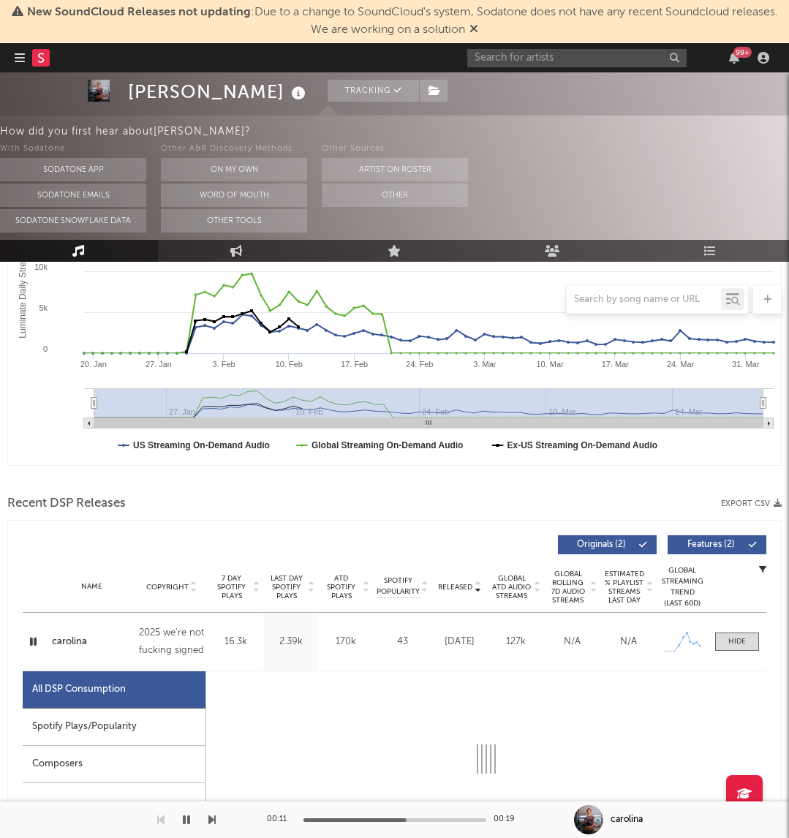
select select "1w"
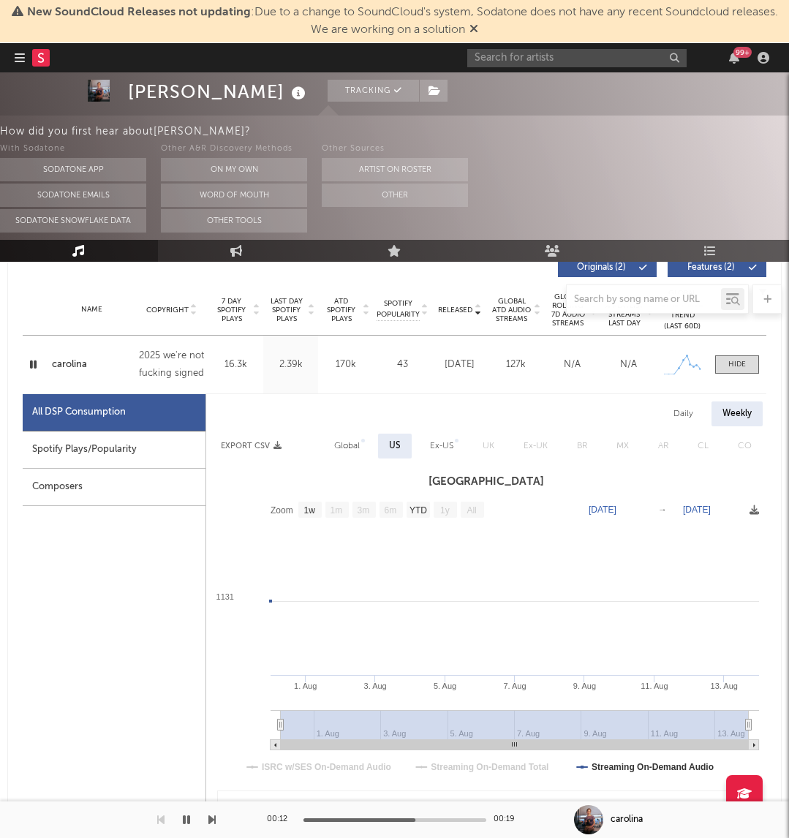
scroll to position [610, 0]
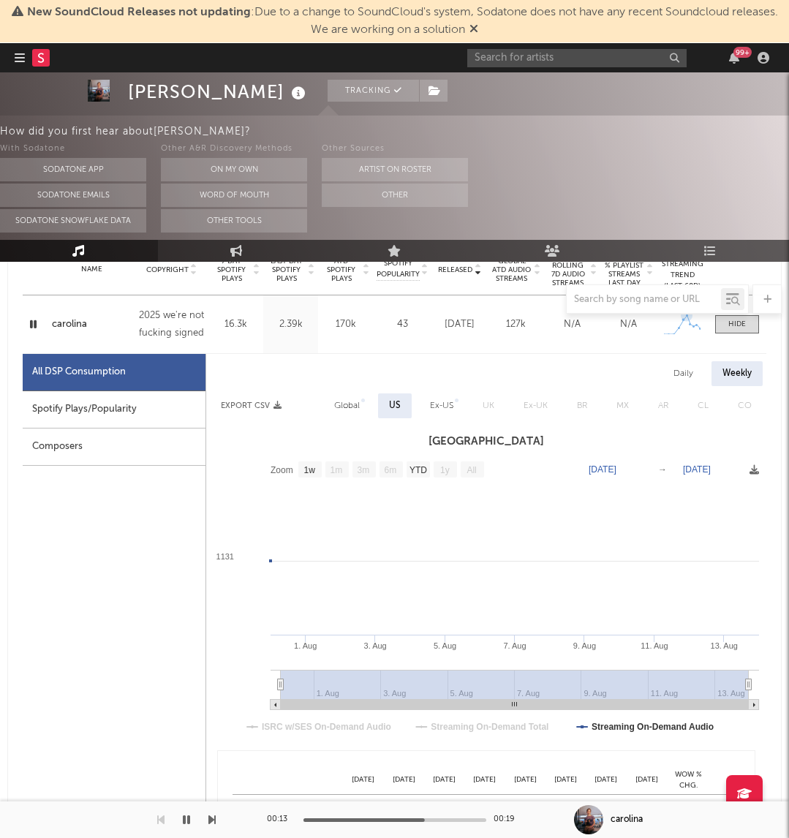
click at [702, 369] on div "Daily" at bounding box center [684, 373] width 42 height 25
select select "1w"
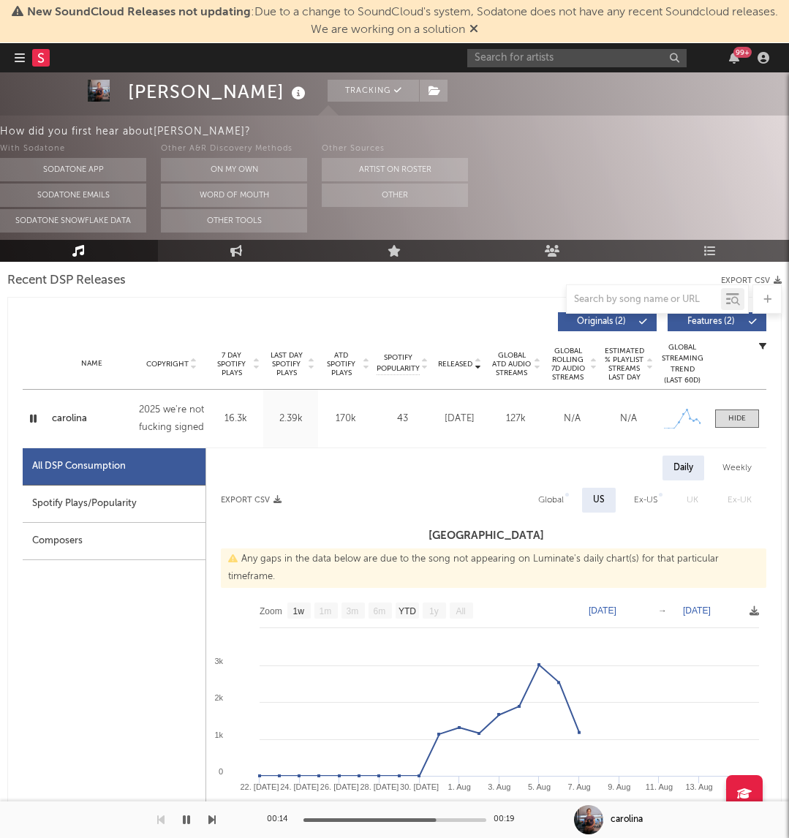
scroll to position [419, 0]
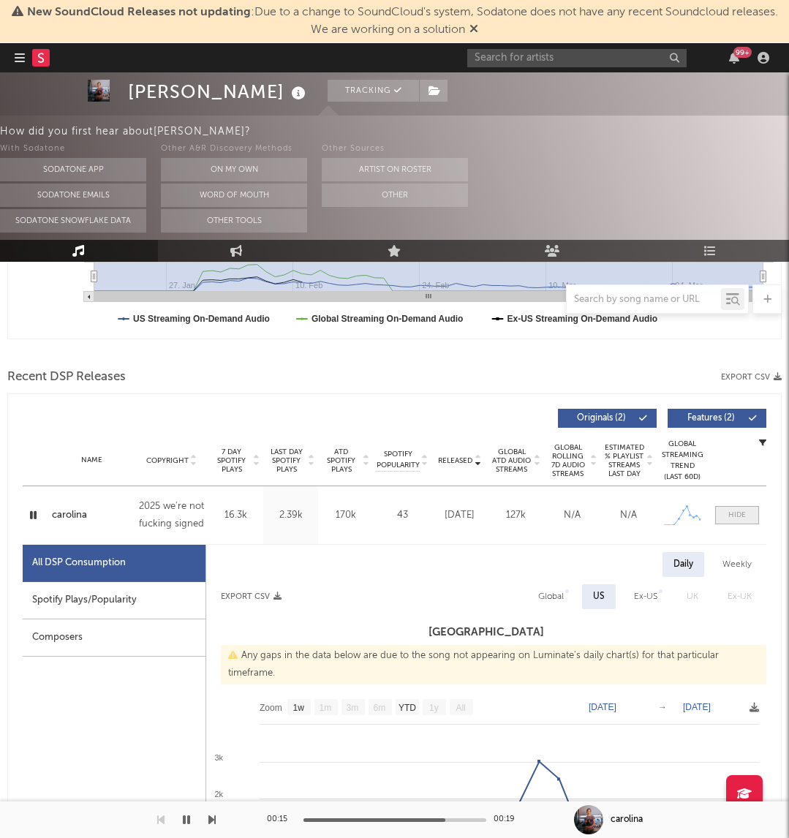
click at [744, 521] on span at bounding box center [737, 515] width 44 height 18
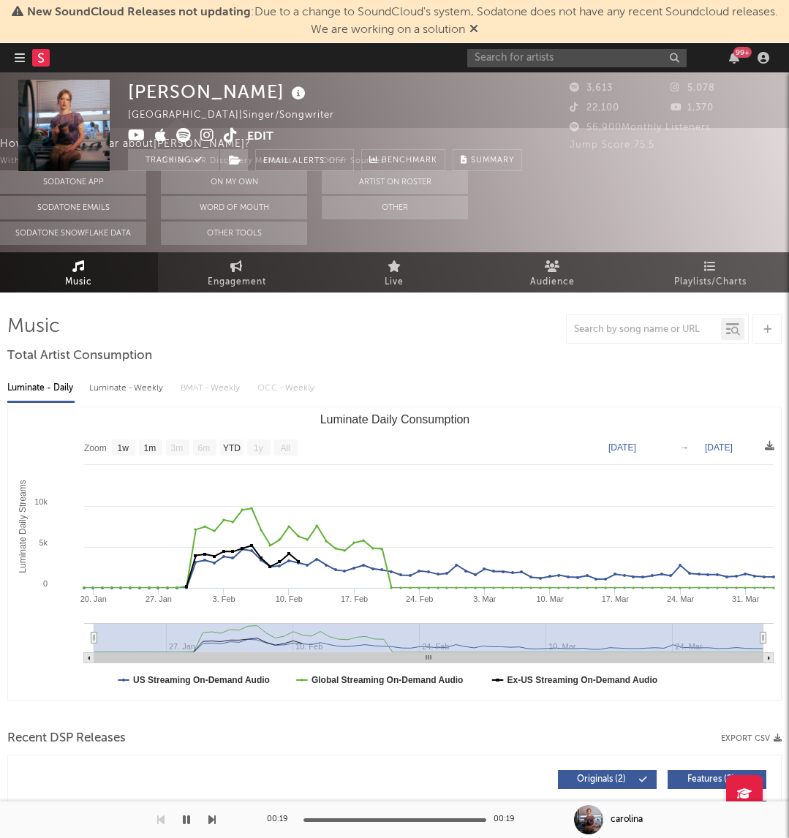
scroll to position [0, 0]
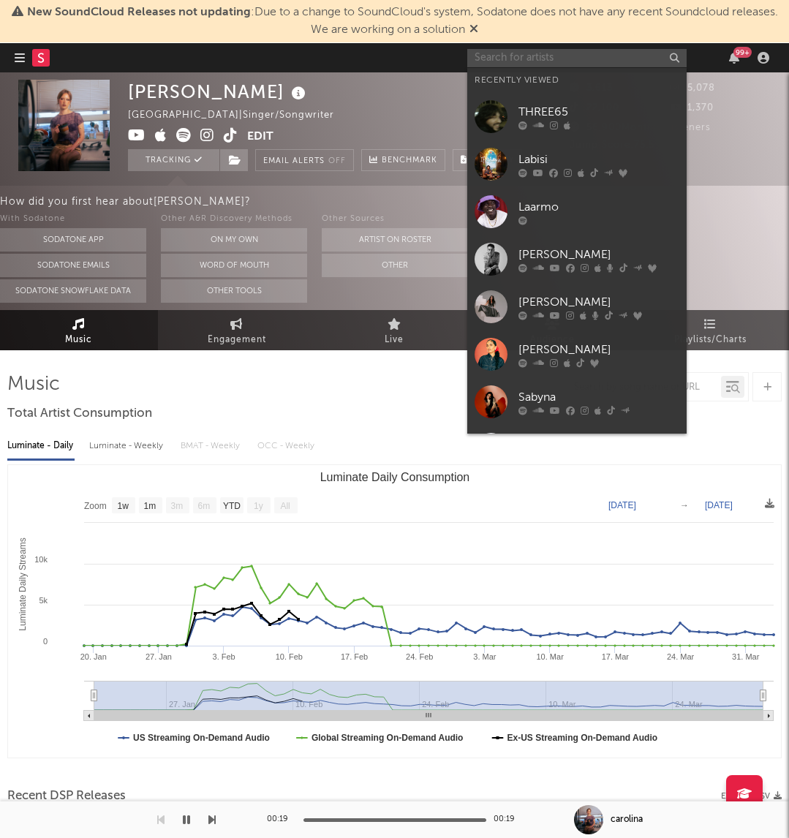
click at [516, 63] on input "text" at bounding box center [576, 58] width 219 height 18
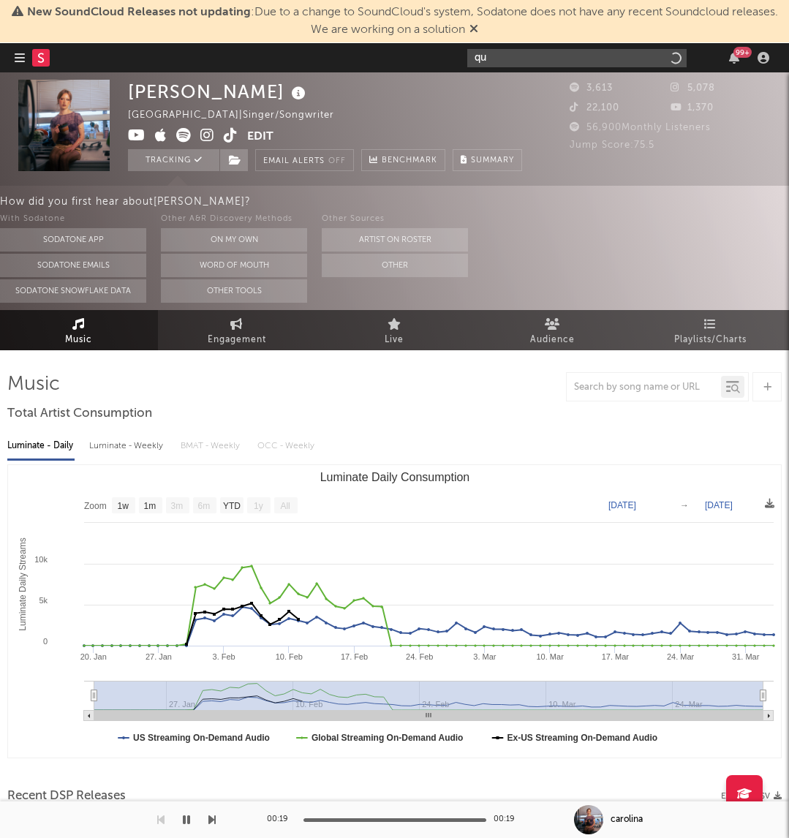
type input "q"
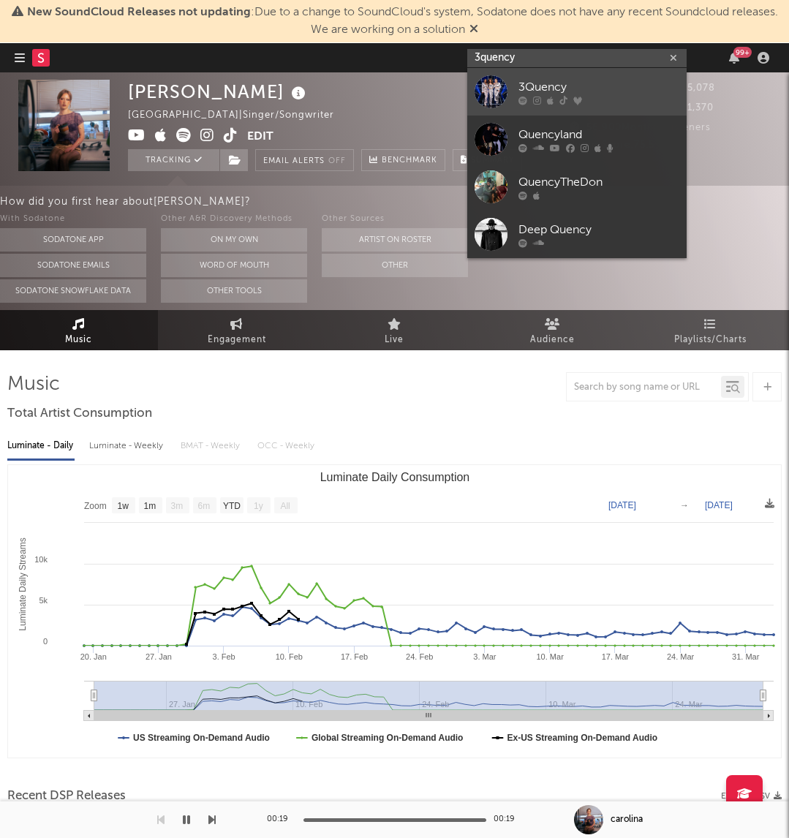
type input "3quency"
click at [554, 94] on div "3Quency" at bounding box center [599, 87] width 161 height 18
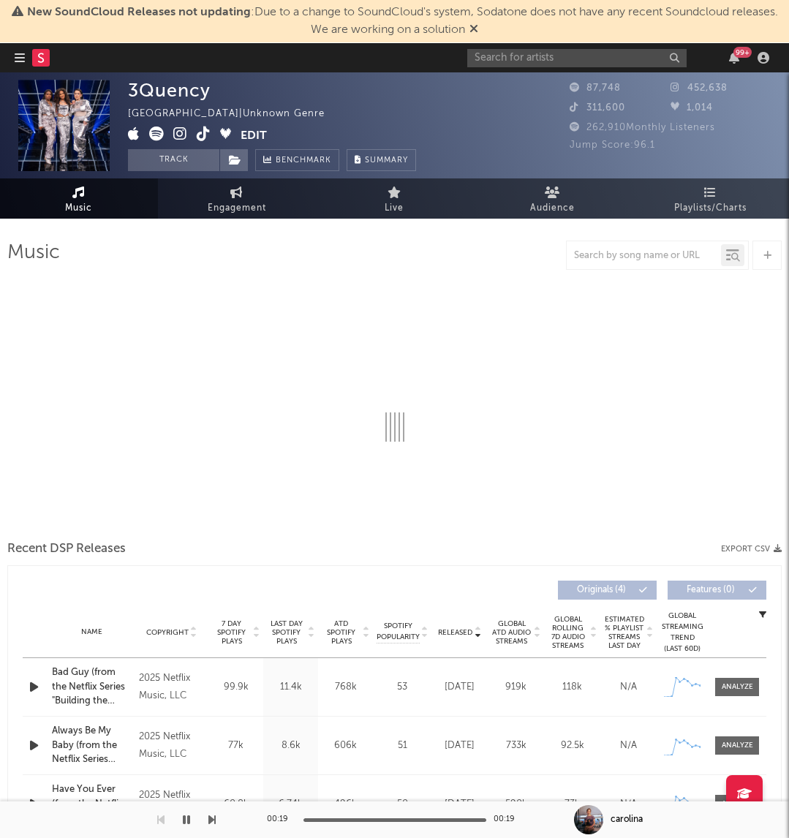
select select "1w"
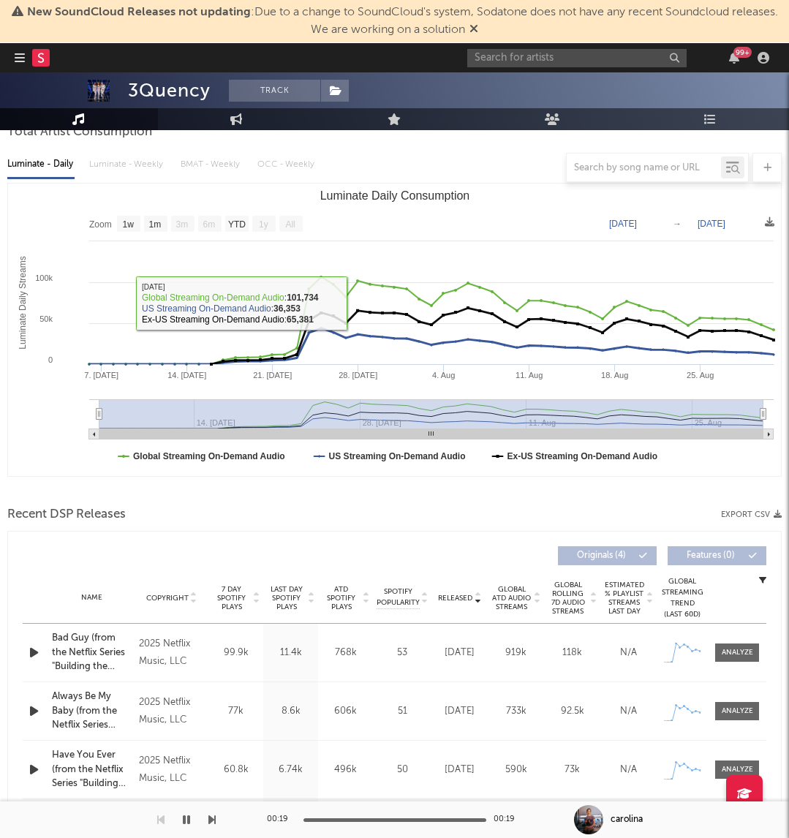
scroll to position [195, 0]
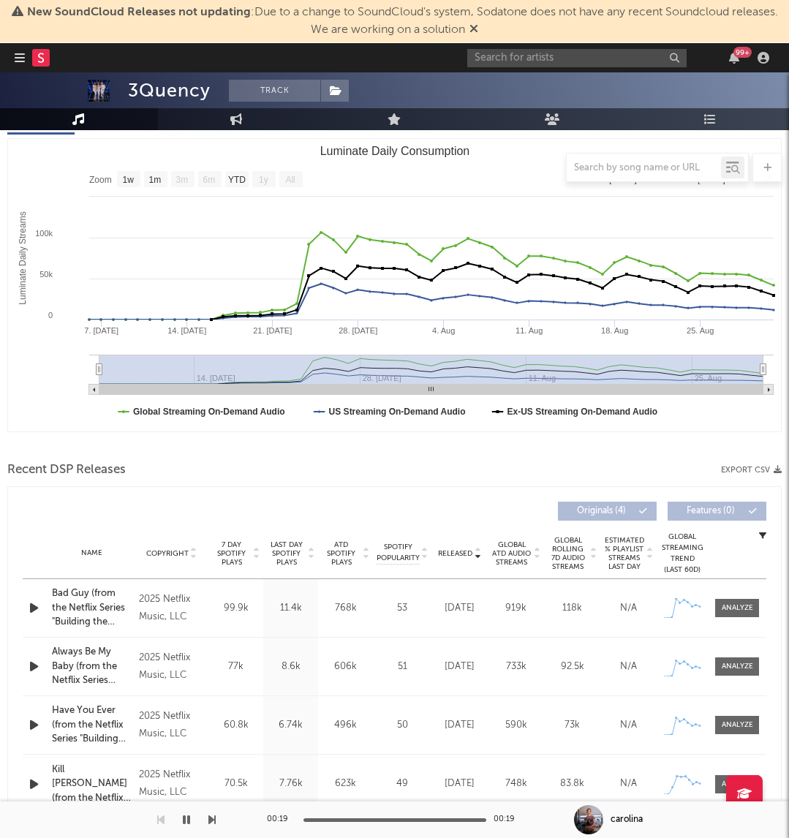
click at [454, 553] on span "Released" at bounding box center [455, 553] width 34 height 9
click at [32, 600] on icon "button" at bounding box center [33, 608] width 15 height 18
click at [34, 668] on icon "button" at bounding box center [33, 666] width 15 height 18
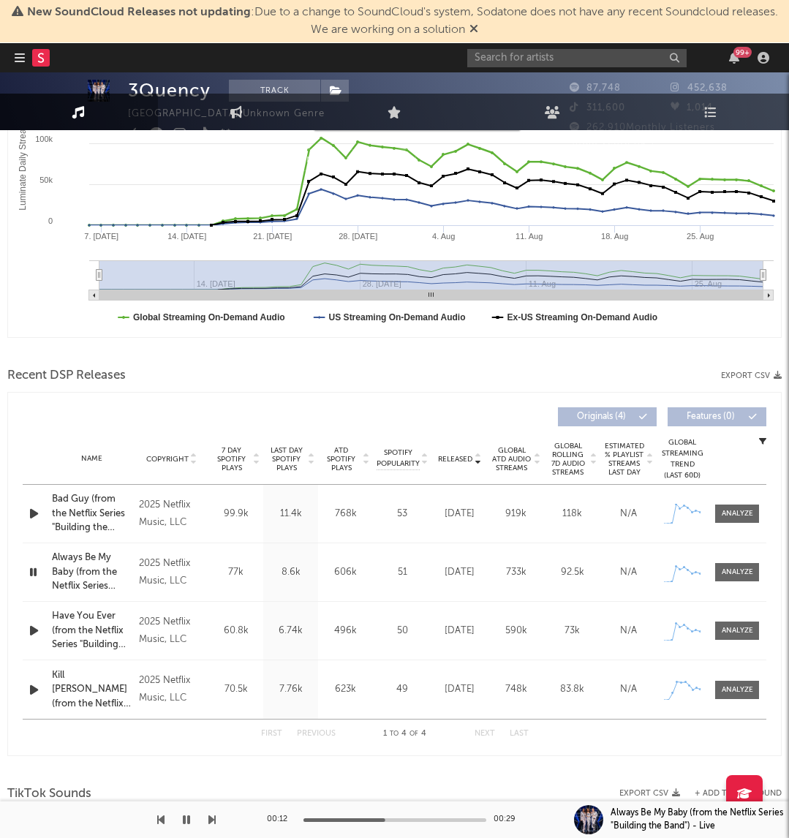
scroll to position [397, 0]
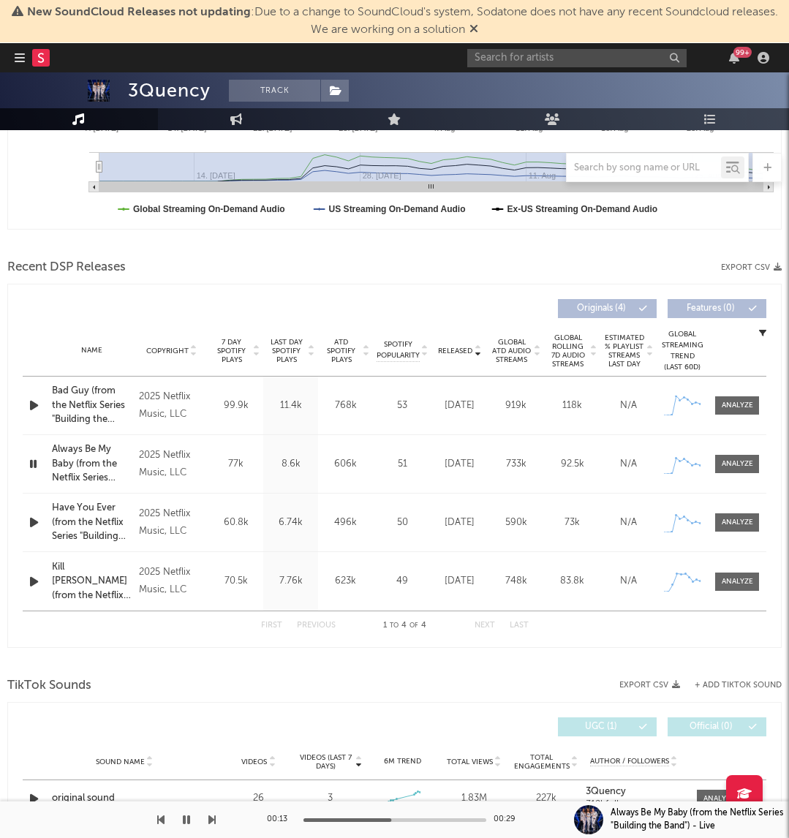
click at [34, 460] on icon "button" at bounding box center [33, 464] width 14 height 18
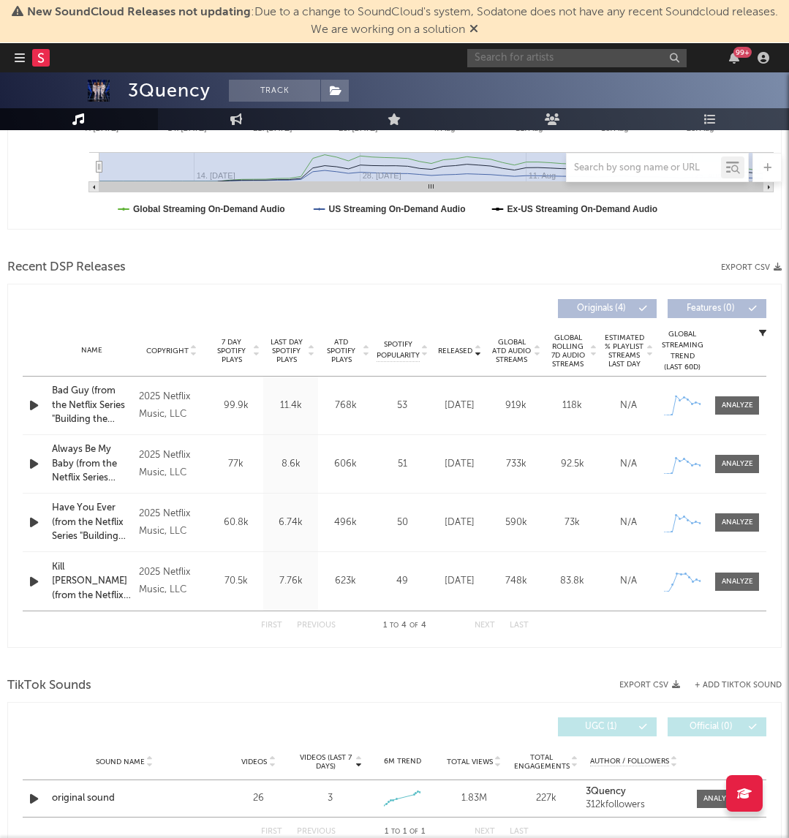
click at [585, 61] on input "text" at bounding box center [576, 58] width 219 height 18
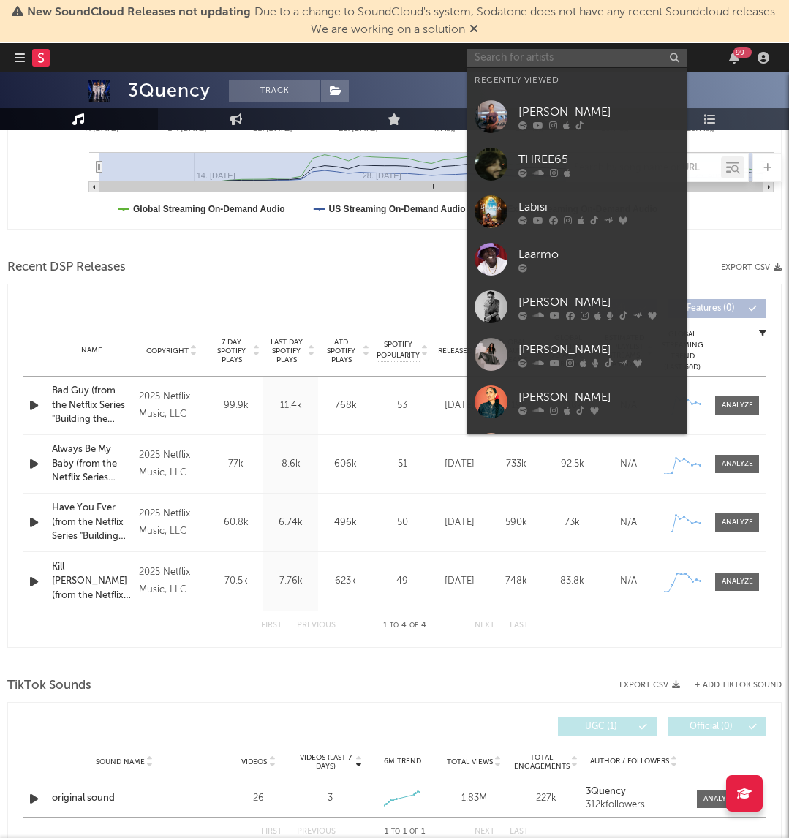
paste input "[URL][DOMAIN_NAME]"
click at [585, 60] on input "[URL][DOMAIN_NAME]" at bounding box center [576, 58] width 219 height 18
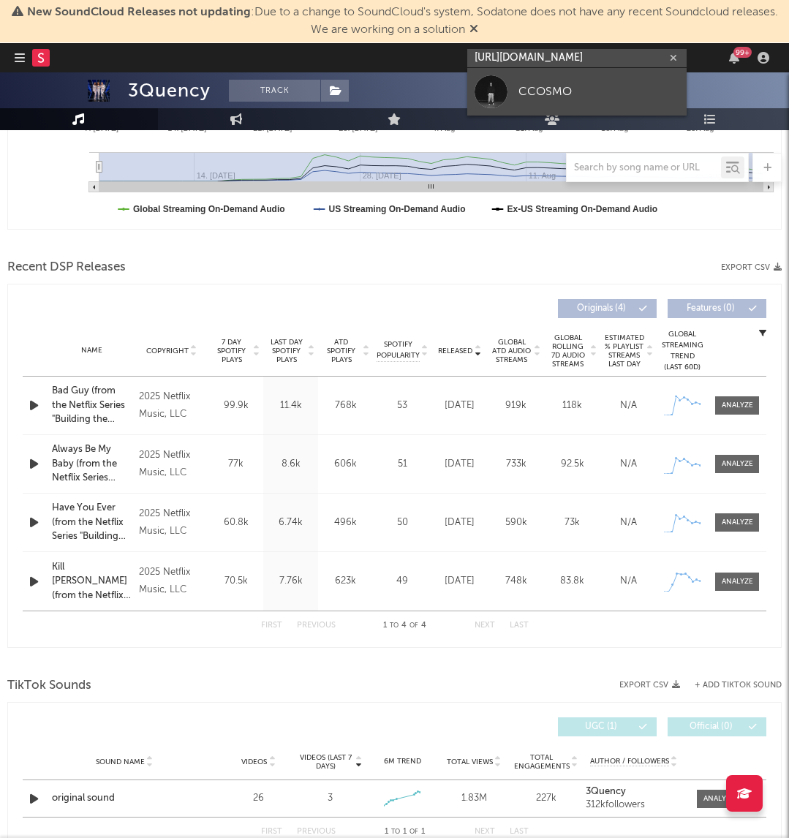
type input "[URL][DOMAIN_NAME]"
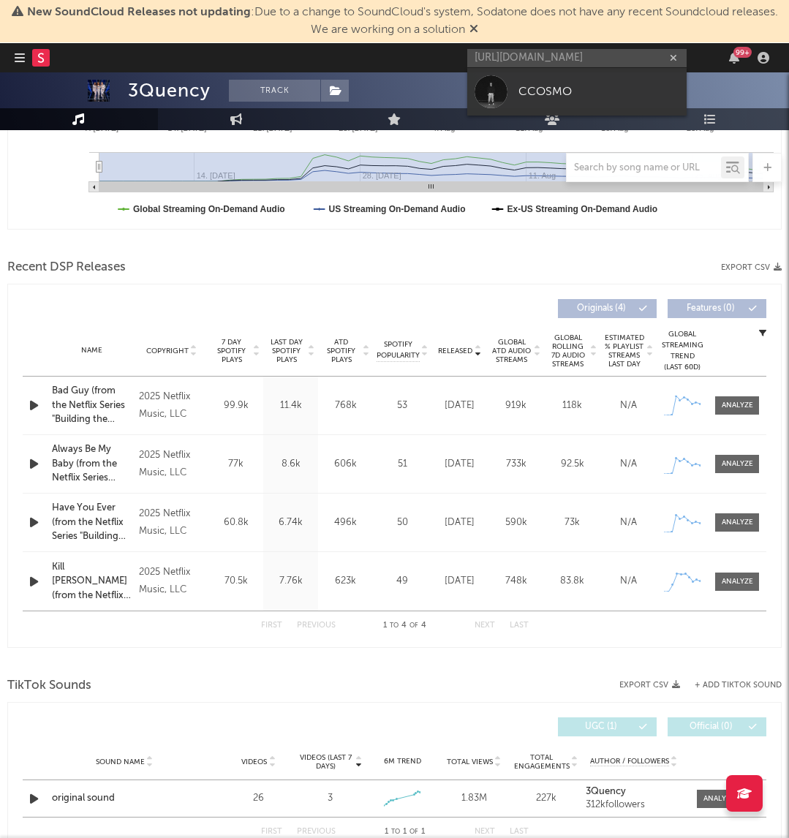
scroll to position [0, 0]
drag, startPoint x: 555, startPoint y: 77, endPoint x: 559, endPoint y: 86, distance: 10.2
click at [555, 77] on link "CCOSMO" at bounding box center [576, 92] width 219 height 48
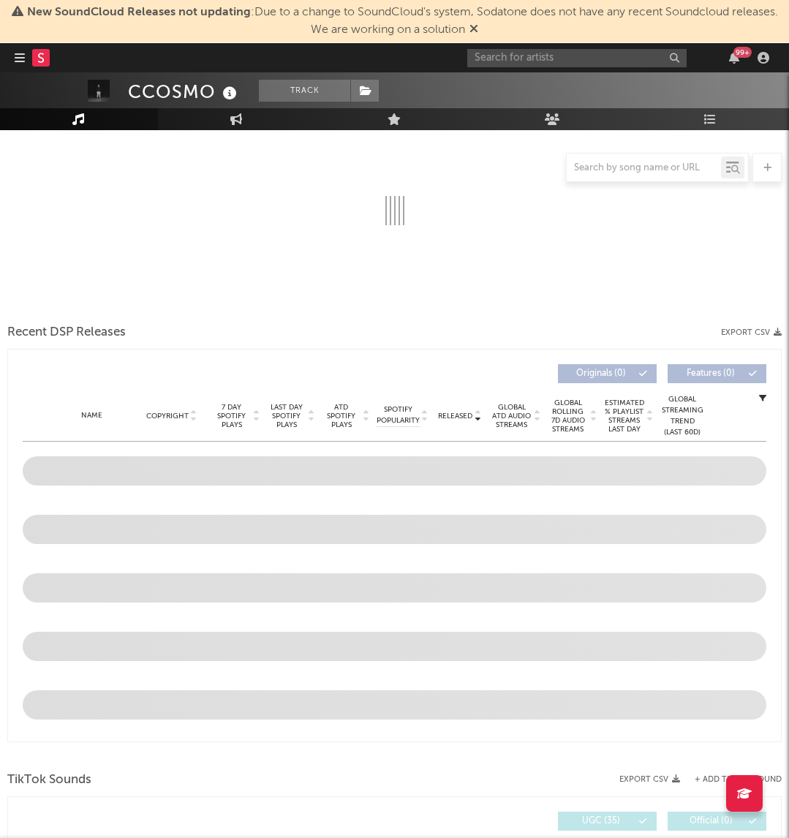
scroll to position [227, 0]
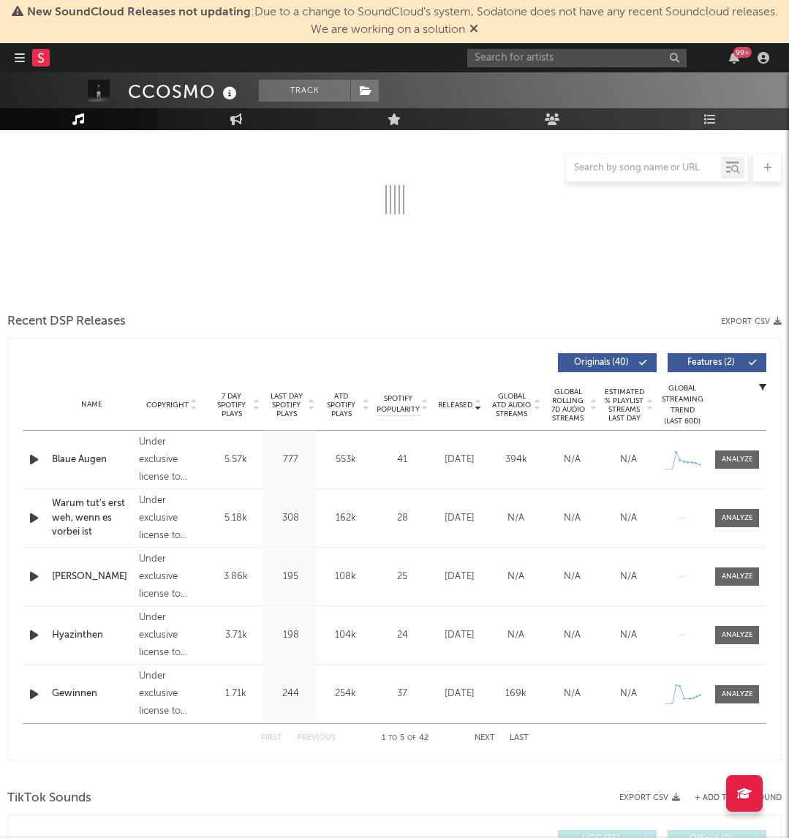
select select "6m"
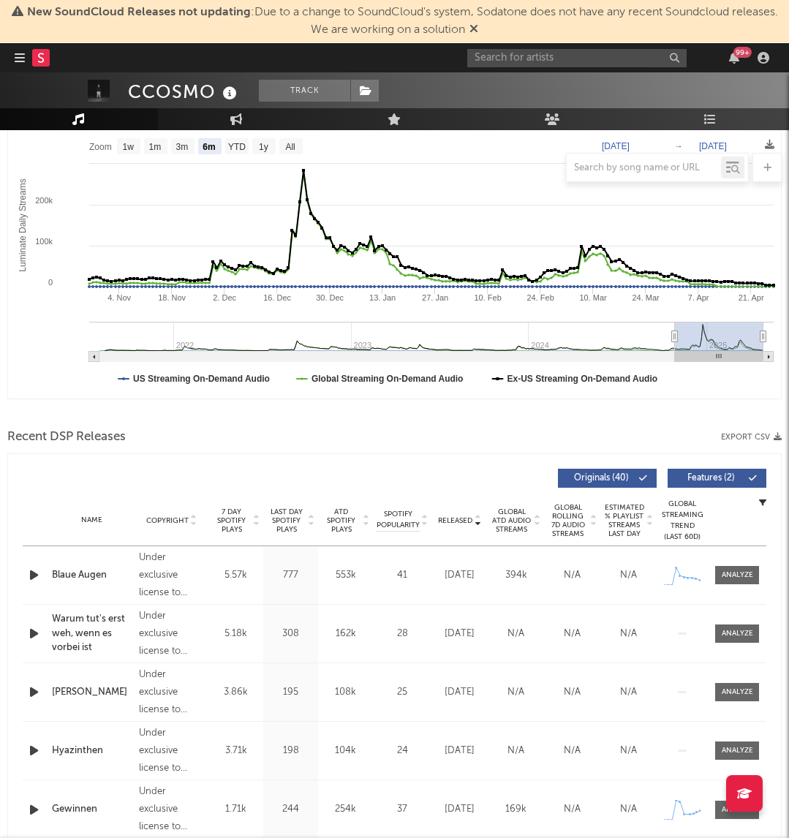
scroll to position [0, 0]
